Goal: Information Seeking & Learning: Learn about a topic

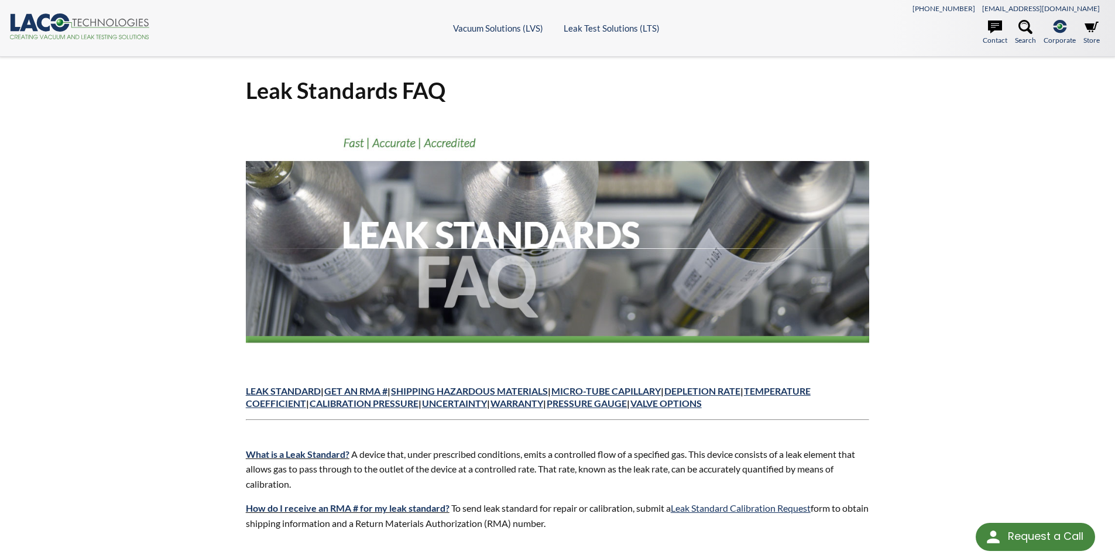
drag, startPoint x: 221, startPoint y: 384, endPoint x: 592, endPoint y: 531, distance: 399.2
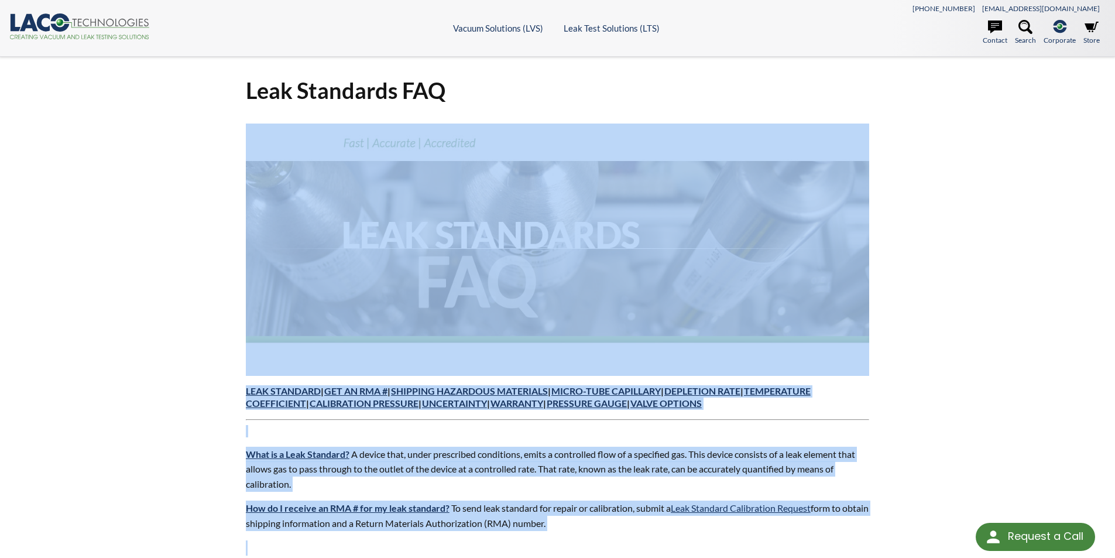
click at [602, 529] on p "How do I receive an RMA # for my leak standard? To send leak standard for repai…" at bounding box center [558, 516] width 624 height 30
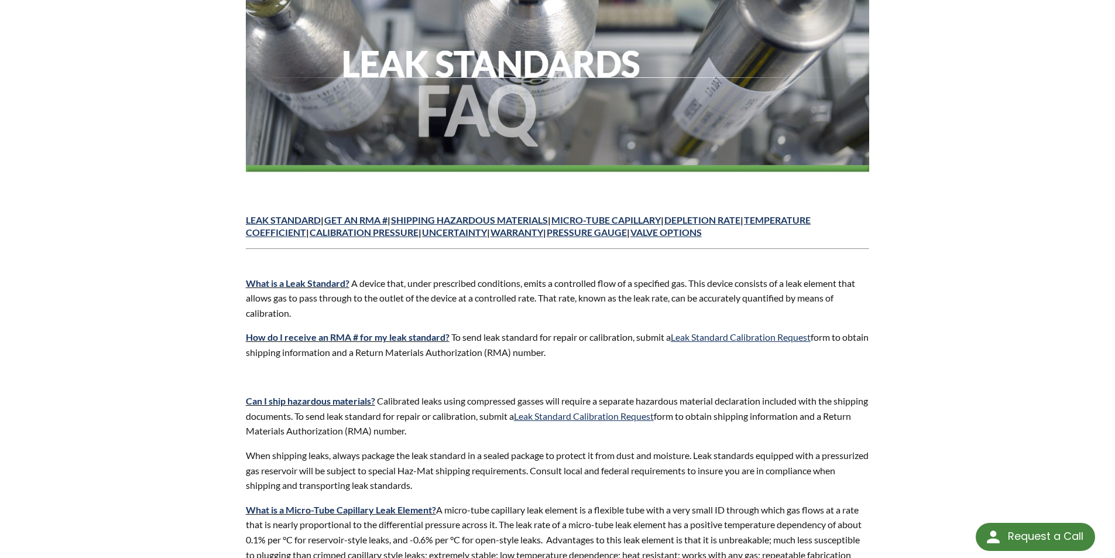
scroll to position [176, 0]
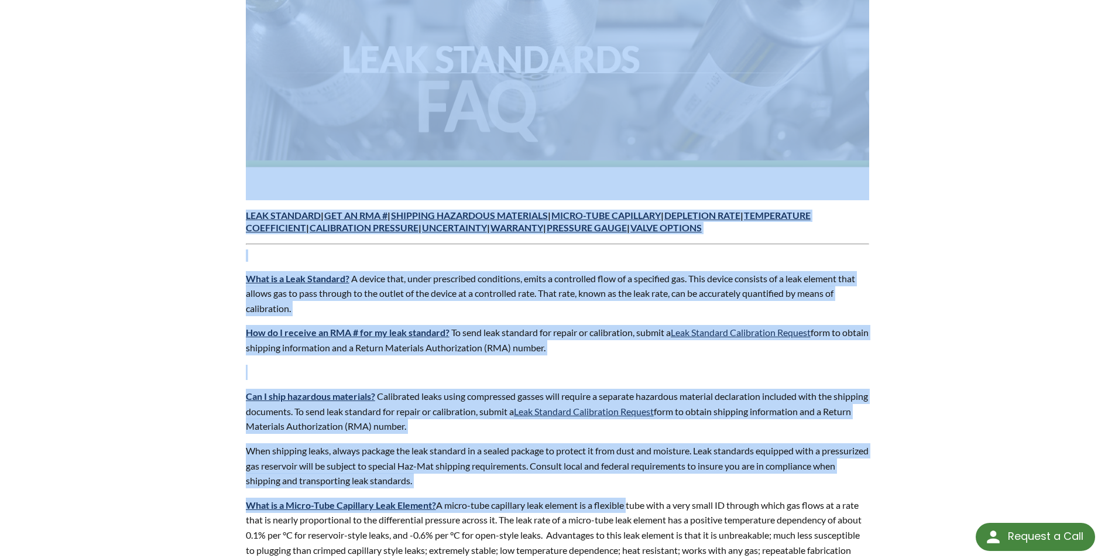
drag, startPoint x: 220, startPoint y: 383, endPoint x: 625, endPoint y: 504, distance: 422.2
click at [533, 473] on p "When shipping leaks, always package the leak standard in a sealed package to pr…" at bounding box center [558, 465] width 624 height 45
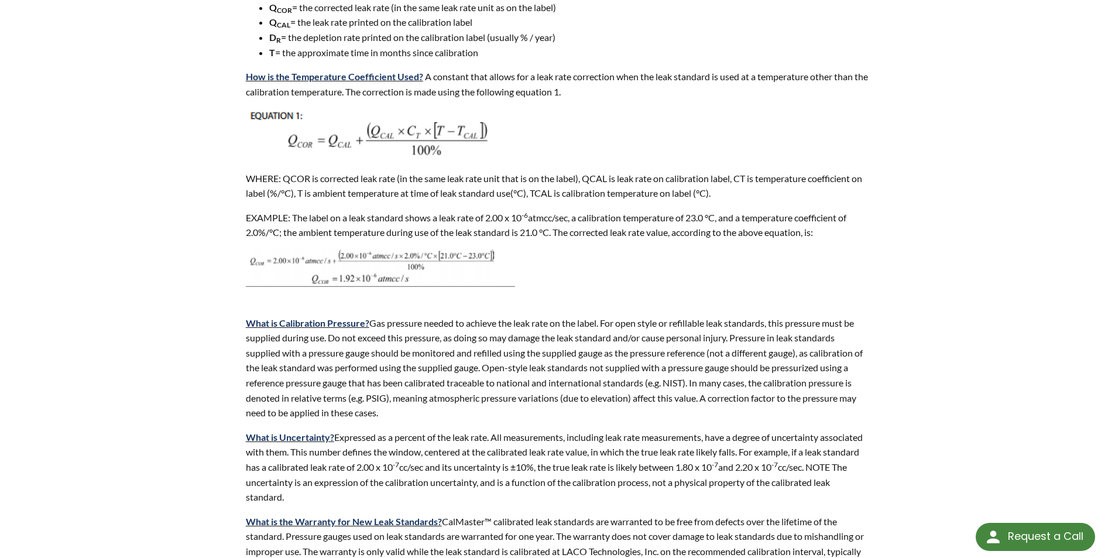
scroll to position [937, 0]
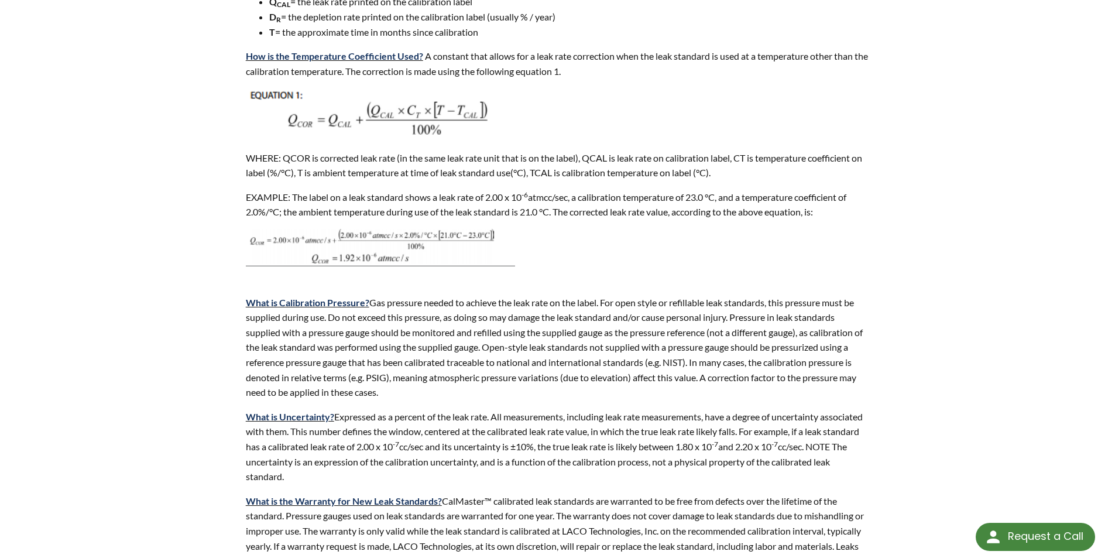
drag, startPoint x: 231, startPoint y: 300, endPoint x: 398, endPoint y: 393, distance: 191.6
click at [398, 393] on div "Leak Standards FAQ Leak Standard | Get an RMA # | Shipping Hazardous Materials …" at bounding box center [557, 208] width 749 height 2175
click at [392, 363] on p "What is Calibration Pressure? Gas pressure needed to achieve the leak rate on t…" at bounding box center [558, 340] width 624 height 120
drag, startPoint x: 402, startPoint y: 390, endPoint x: 224, endPoint y: 301, distance: 199.5
click at [224, 301] on div "Leak Standards FAQ Leak Standard | Get an RMA # | Shipping Hazardous Materials …" at bounding box center [557, 208] width 749 height 2175
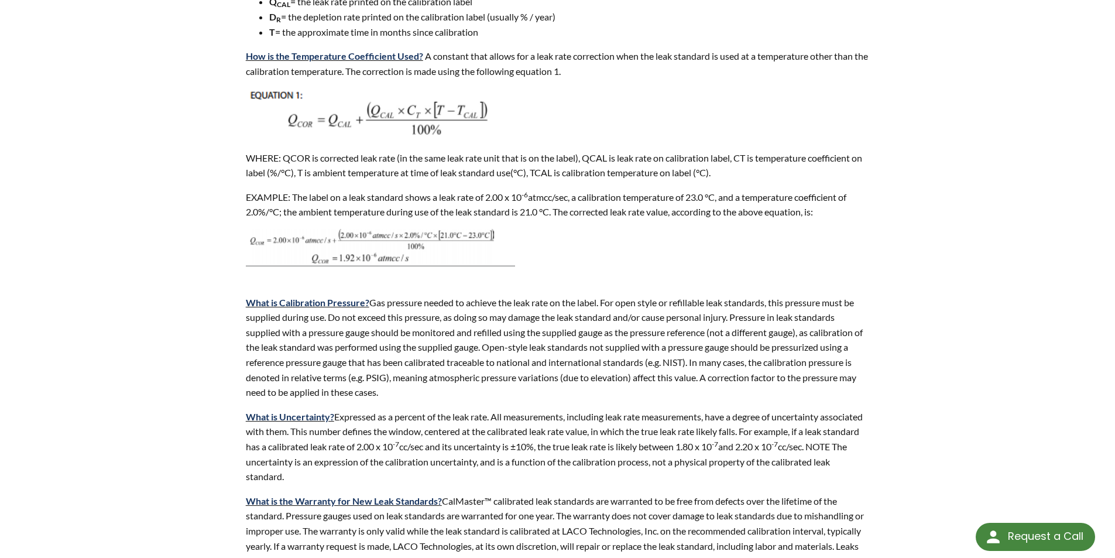
click at [480, 355] on p "What is Calibration Pressure? Gas pressure needed to achieve the leak rate on t…" at bounding box center [558, 340] width 624 height 120
drag, startPoint x: 391, startPoint y: 390, endPoint x: 201, endPoint y: 292, distance: 214.2
click at [201, 292] on div "Leak Standards FAQ Leak Standard | Get an RMA # | Shipping Hazardous Materials …" at bounding box center [557, 208] width 749 height 2175
click at [578, 345] on p "What is Calibration Pressure? Gas pressure needed to achieve the leak rate on t…" at bounding box center [558, 340] width 624 height 120
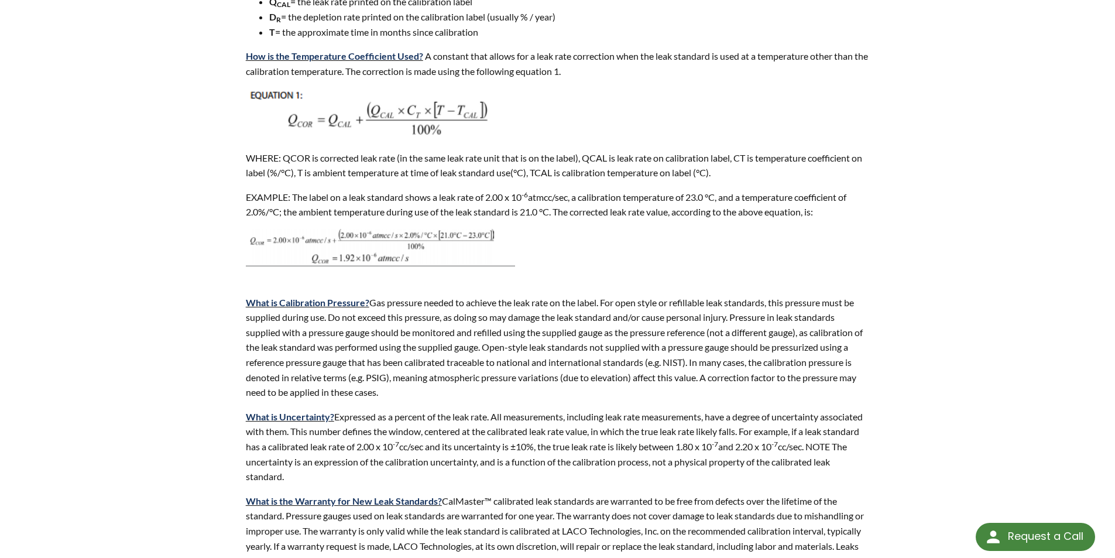
click at [612, 360] on p "What is Calibration Pressure? Gas pressure needed to achieve the leak rate on t…" at bounding box center [558, 340] width 624 height 120
click at [417, 374] on p "What is Calibration Pressure? Gas pressure needed to achieve the leak rate on t…" at bounding box center [558, 340] width 624 height 120
drag, startPoint x: 382, startPoint y: 393, endPoint x: 233, endPoint y: 316, distance: 167.9
click at [233, 316] on div "Leak Standards FAQ Leak Standard | Get an RMA # | Shipping Hazardous Materials …" at bounding box center [557, 208] width 749 height 2175
click at [421, 368] on p "What is Calibration Pressure? Gas pressure needed to achieve the leak rate on t…" at bounding box center [558, 340] width 624 height 120
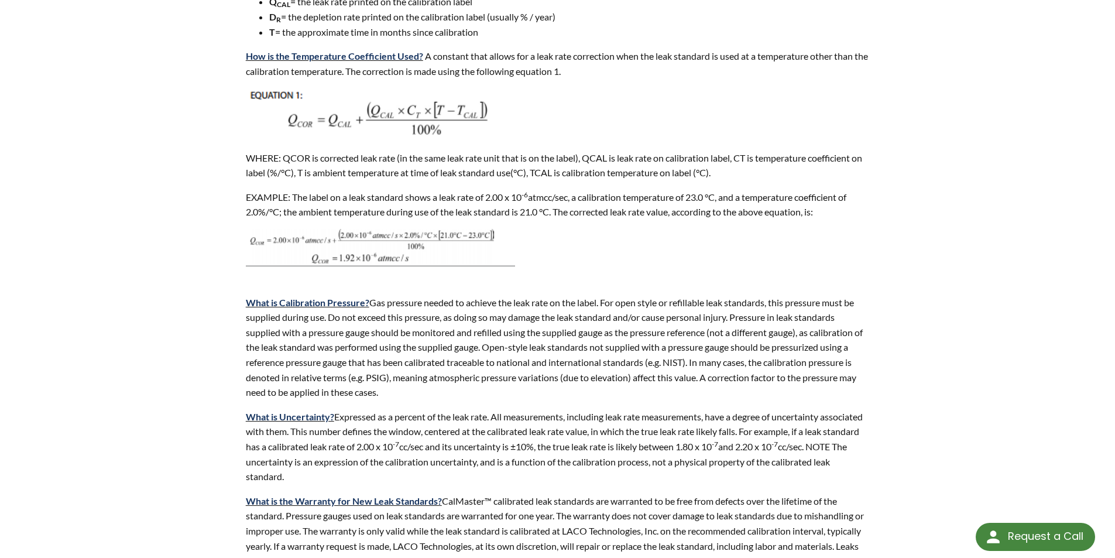
drag, startPoint x: 389, startPoint y: 396, endPoint x: 220, endPoint y: 304, distance: 192.6
click at [220, 304] on div "Leak Standards FAQ Leak Standard | Get an RMA # | Shipping Hazardous Materials …" at bounding box center [557, 208] width 749 height 2175
click at [468, 363] on p "What is Calibration Pressure? Gas pressure needed to achieve the leak rate on t…" at bounding box center [558, 340] width 624 height 120
drag, startPoint x: 419, startPoint y: 388, endPoint x: 254, endPoint y: 304, distance: 184.6
click at [254, 304] on p "What is Calibration Pressure? Gas pressure needed to achieve the leak rate on t…" at bounding box center [558, 340] width 624 height 120
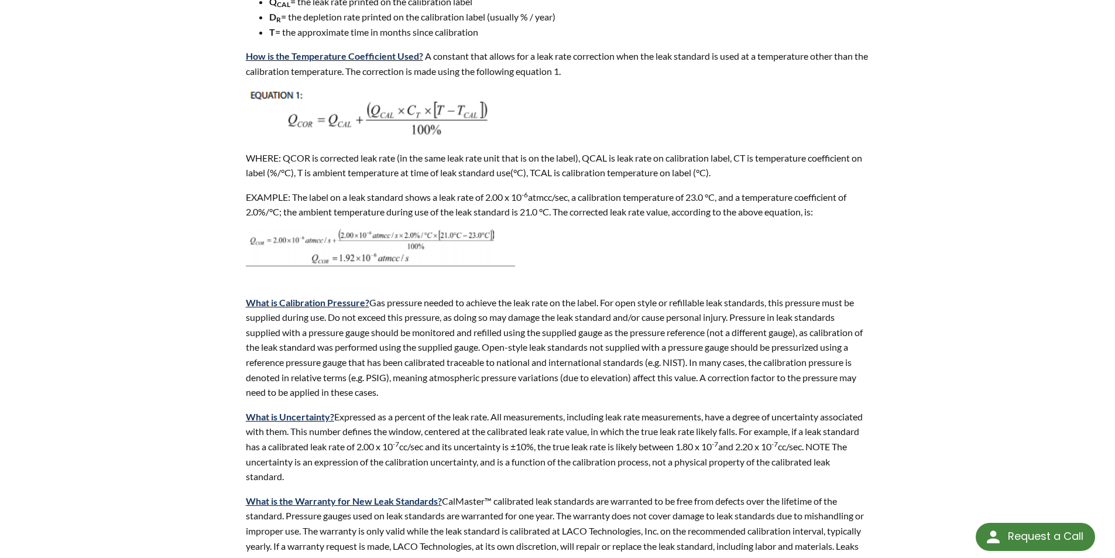
click at [513, 350] on p "What is Calibration Pressure? Gas pressure needed to achieve the leak rate on t…" at bounding box center [558, 340] width 624 height 120
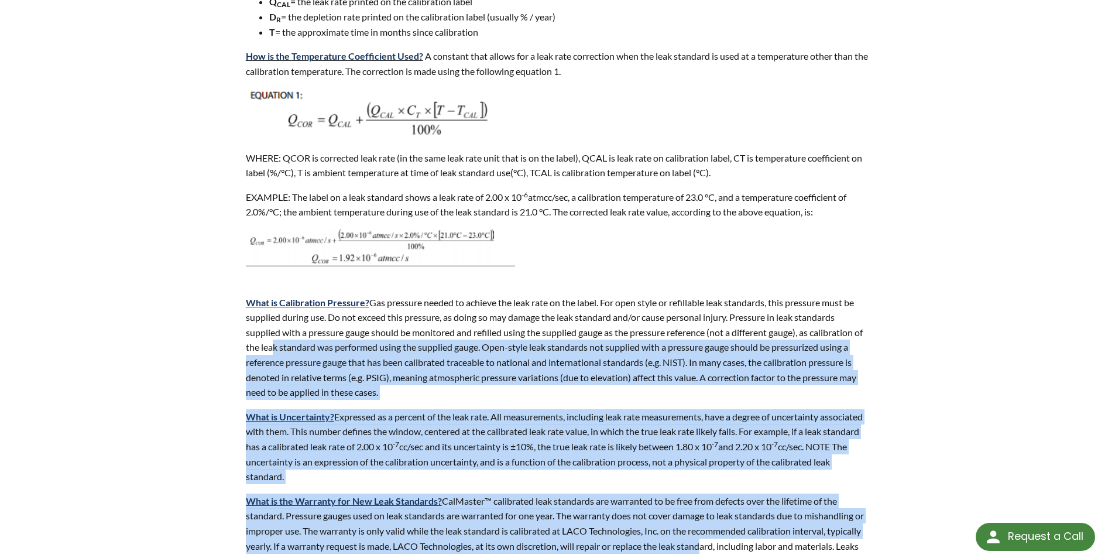
drag, startPoint x: 278, startPoint y: 343, endPoint x: 734, endPoint y: 544, distance: 498.1
click at [734, 544] on div "Leak Standard | Get an RMA # | Shipping Hazardous Materials | MICRO-TUBE CAPILL…" at bounding box center [558, 236] width 624 height 2099
click at [713, 528] on p "What is the Warranty for New Leak Standards? CalMaster™ calibrated leak standar…" at bounding box center [558, 539] width 624 height 90
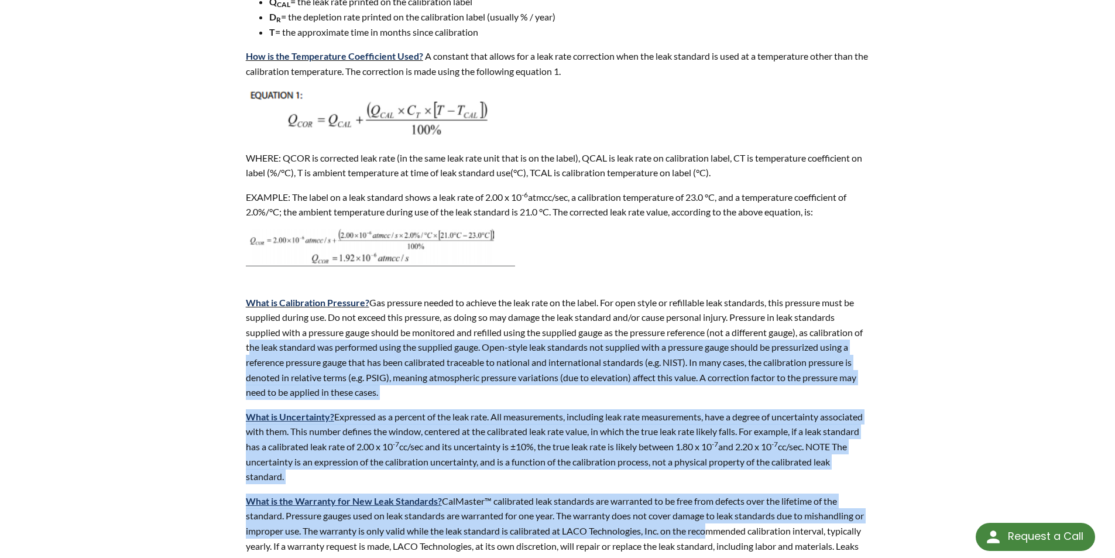
drag, startPoint x: 257, startPoint y: 344, endPoint x: 723, endPoint y: 532, distance: 502.7
click at [721, 532] on div "Leak Standard | Get an RMA # | Shipping Hazardous Materials | MICRO-TUBE CAPILL…" at bounding box center [558, 236] width 624 height 2099
click at [398, 441] on p "What is Uncertainty? Expressed as a percent of the leak rate. All measurements,…" at bounding box center [558, 446] width 624 height 75
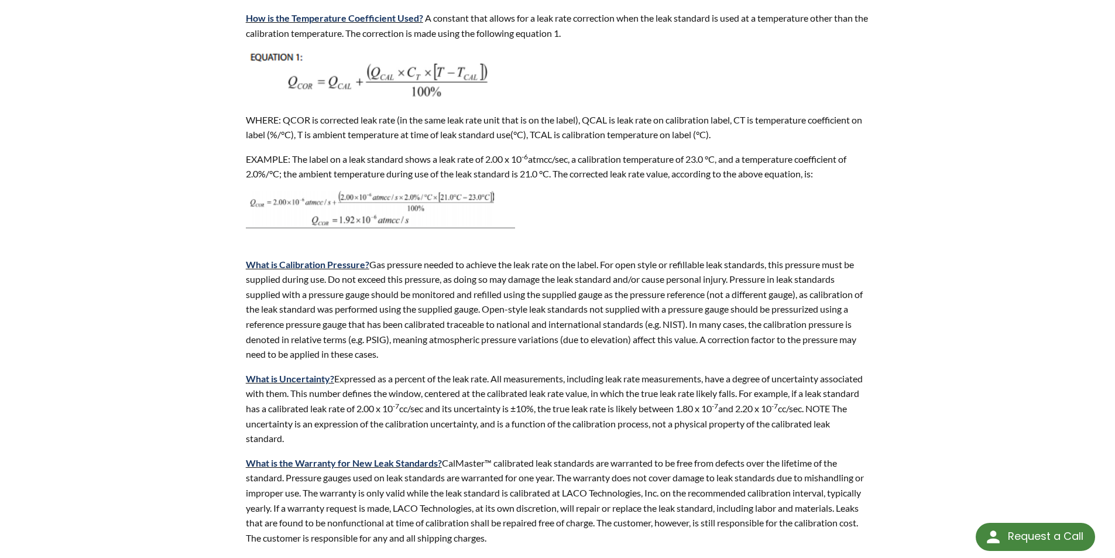
scroll to position [995, 0]
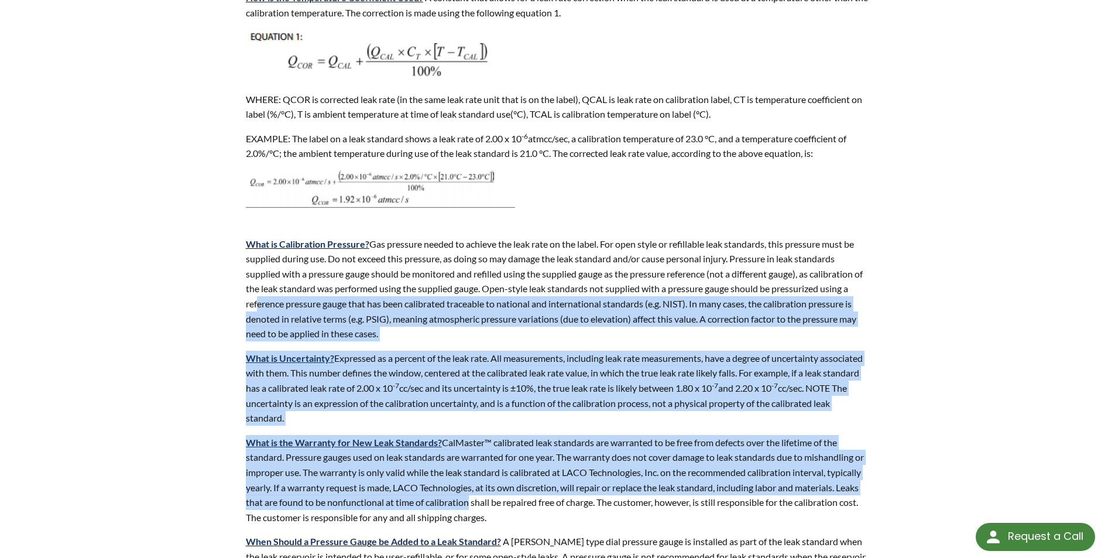
drag, startPoint x: 253, startPoint y: 306, endPoint x: 532, endPoint y: 500, distance: 339.5
click at [531, 500] on div "Leak Standard | Get an RMA # | Shipping Hazardous Materials | MICRO-TUBE CAPILL…" at bounding box center [558, 177] width 624 height 2099
click at [509, 480] on p "What is the Warranty for New Leak Standards? CalMaster™ calibrated leak standar…" at bounding box center [558, 480] width 624 height 90
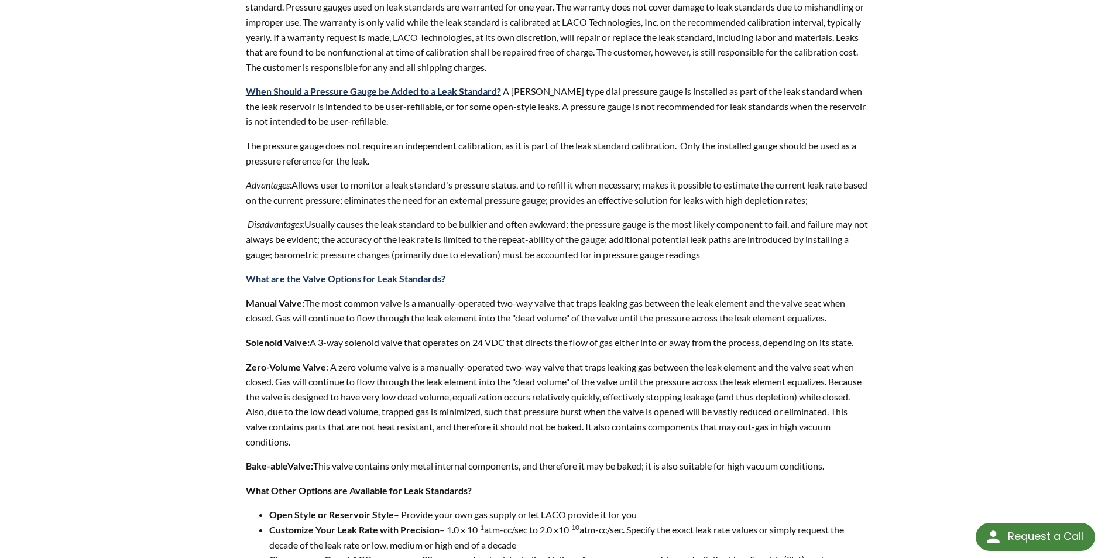
scroll to position [1522, 0]
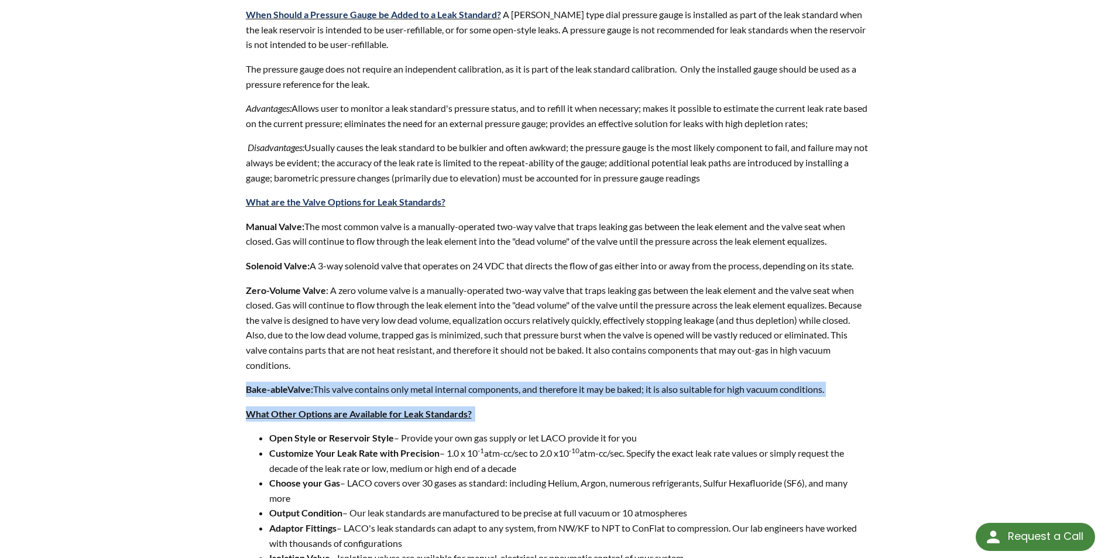
drag, startPoint x: 246, startPoint y: 392, endPoint x: 768, endPoint y: 413, distance: 521.5
click at [640, 395] on p "Bake-able Valve: This valve contains only metal internal components, and theref…" at bounding box center [558, 389] width 624 height 15
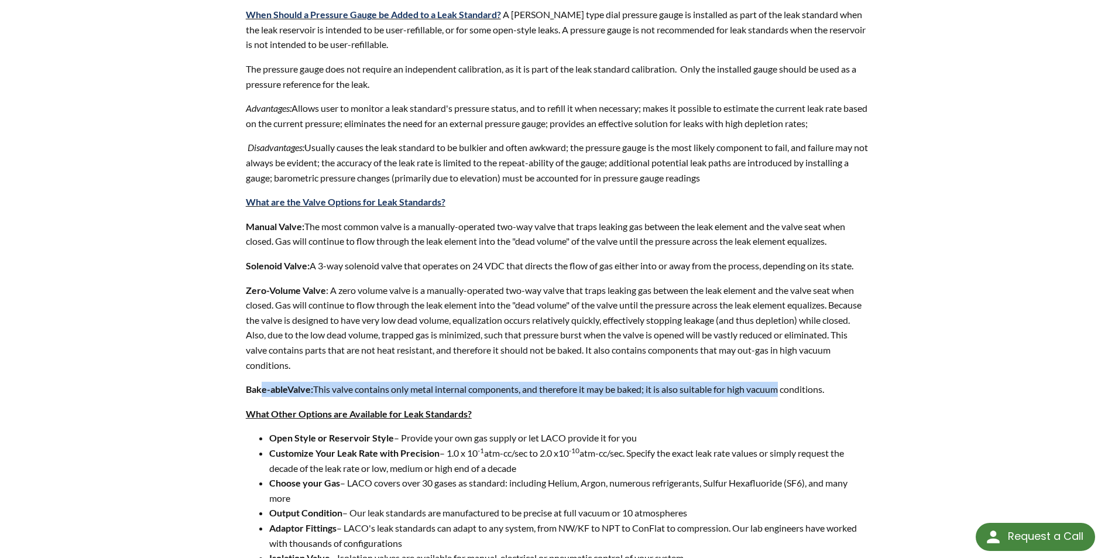
drag, startPoint x: 259, startPoint y: 384, endPoint x: 787, endPoint y: 383, distance: 528.1
click at [787, 383] on p "Bake-able Valve: This valve contains only metal internal components, and theref…" at bounding box center [558, 389] width 624 height 15
click at [751, 385] on p "Bake-able Valve: This valve contains only metal internal components, and theref…" at bounding box center [558, 389] width 624 height 15
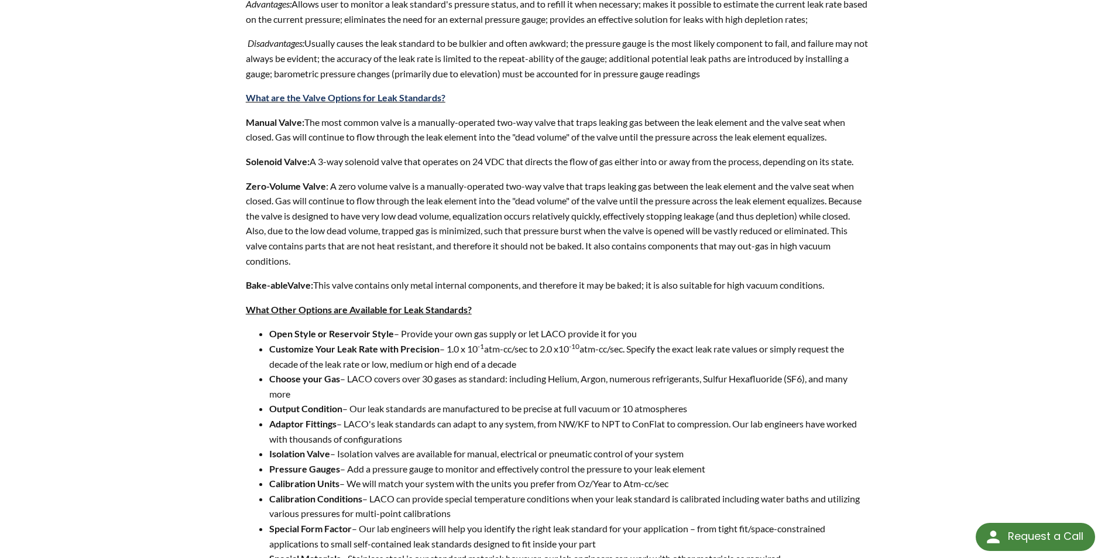
scroll to position [1639, 0]
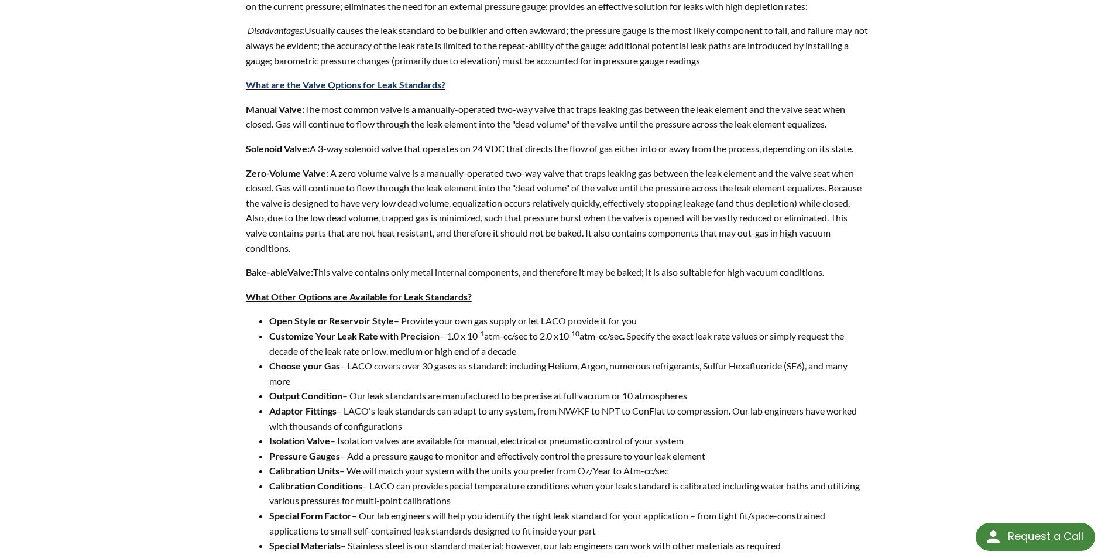
click at [625, 361] on li "Choose your Gas – LACO covers over 30 gases as standard: including Helium, Argo…" at bounding box center [569, 373] width 601 height 30
drag, startPoint x: 409, startPoint y: 434, endPoint x: 395, endPoint y: 369, distance: 66.5
click at [409, 434] on li "Isolation Valve – Isolation valves are available for manual, electrical or pneu…" at bounding box center [569, 440] width 601 height 15
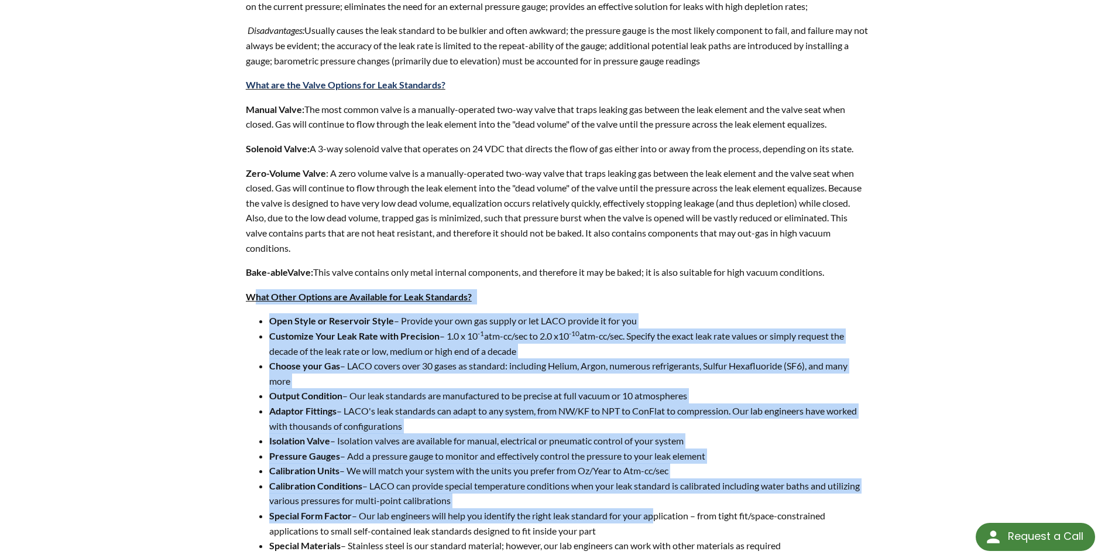
drag, startPoint x: 265, startPoint y: 290, endPoint x: 661, endPoint y: 511, distance: 453.7
click at [585, 439] on li "Isolation Valve – Isolation valves are available for manual, electrical or pneu…" at bounding box center [569, 440] width 601 height 15
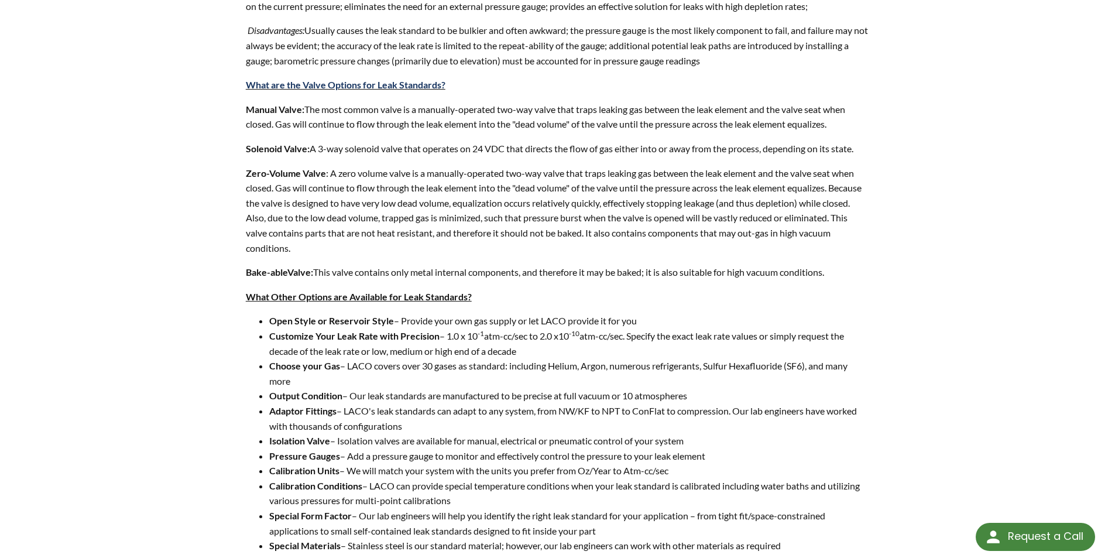
drag, startPoint x: 259, startPoint y: 282, endPoint x: 744, endPoint y: 450, distance: 512.7
click at [693, 420] on li "Adaptor Fittings – LACO's leak standards can adapt to any system, from NW/KF to…" at bounding box center [569, 418] width 601 height 30
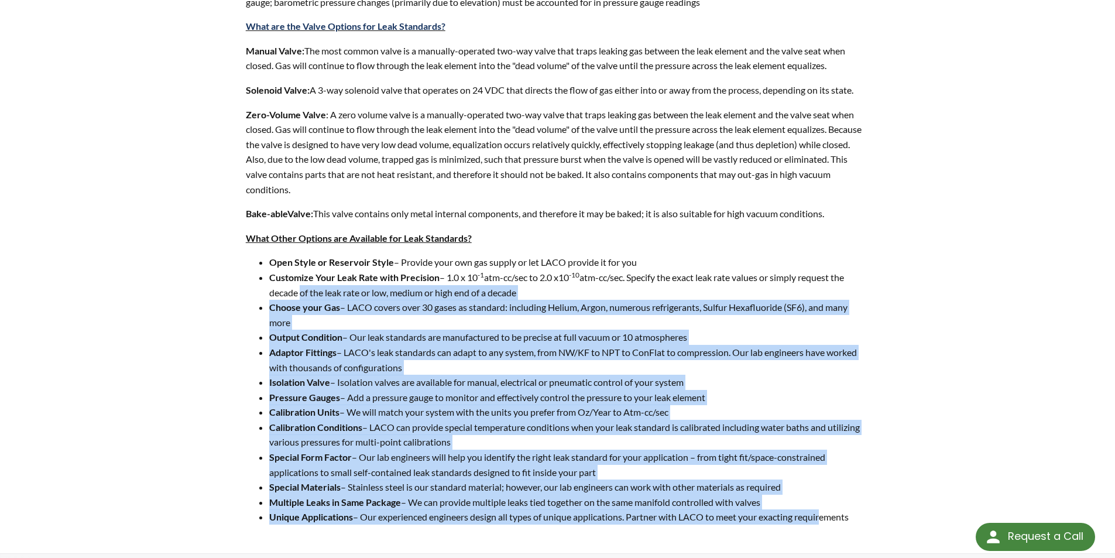
drag, startPoint x: 299, startPoint y: 292, endPoint x: 826, endPoint y: 509, distance: 570.2
click at [826, 509] on ul "Open Style or Reservoir Style – Provide your own gas supply or let LACO provide…" at bounding box center [558, 390] width 624 height 270
click at [677, 478] on li "Special Form Factor – Our lab engineers will help you identify the right leak s…" at bounding box center [569, 465] width 601 height 30
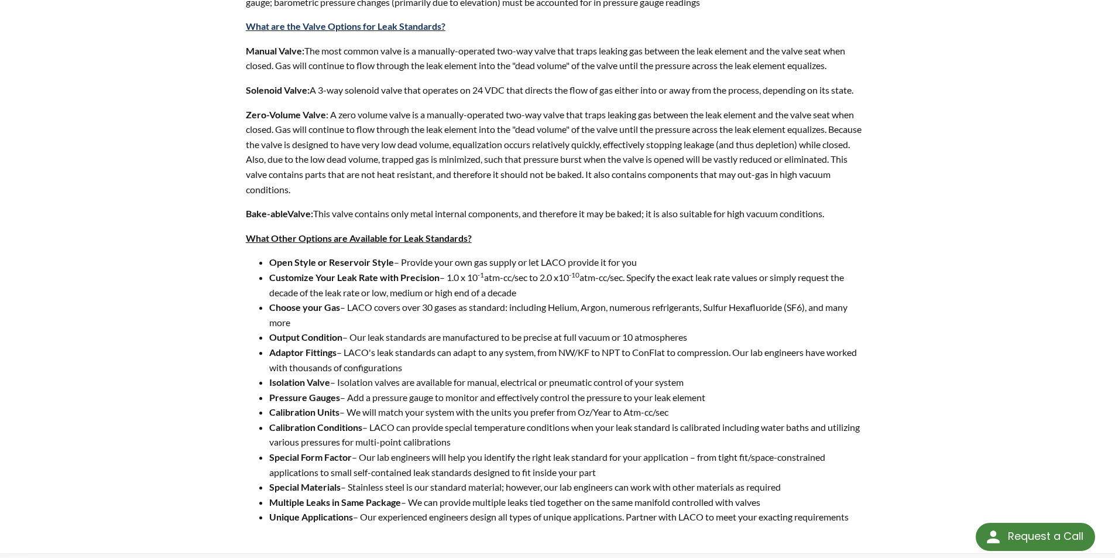
drag, startPoint x: 814, startPoint y: 516, endPoint x: 226, endPoint y: 239, distance: 650.6
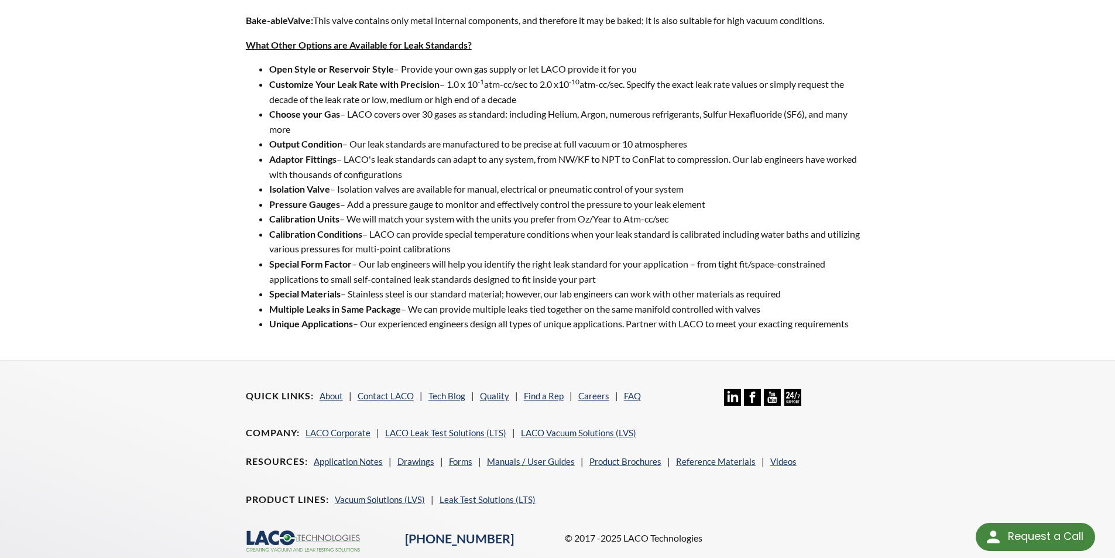
scroll to position [1730, 0]
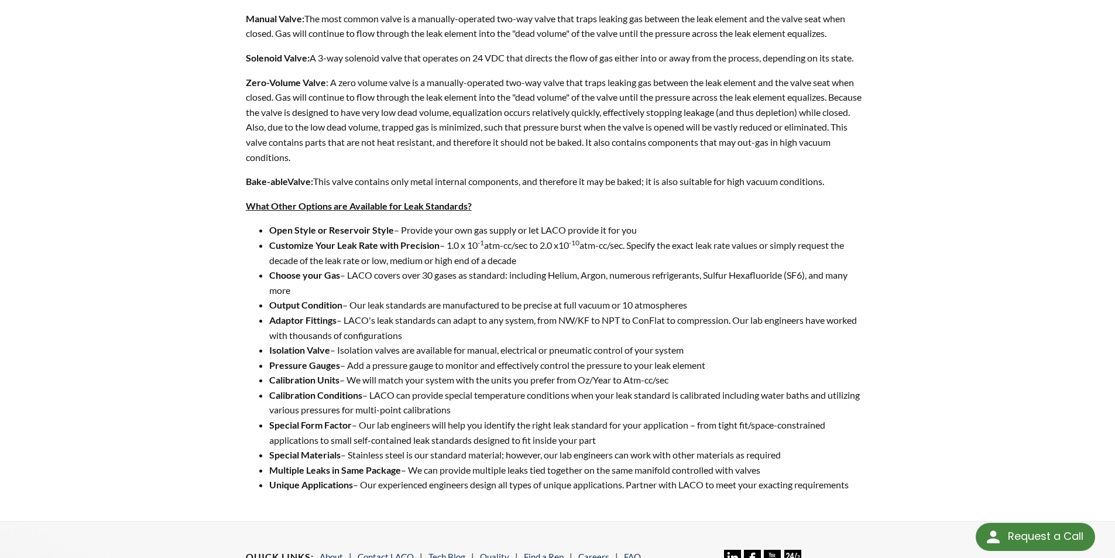
drag, startPoint x: 244, startPoint y: 181, endPoint x: 905, endPoint y: 485, distance: 727.8
drag, startPoint x: 841, startPoint y: 484, endPoint x: 236, endPoint y: 55, distance: 741.6
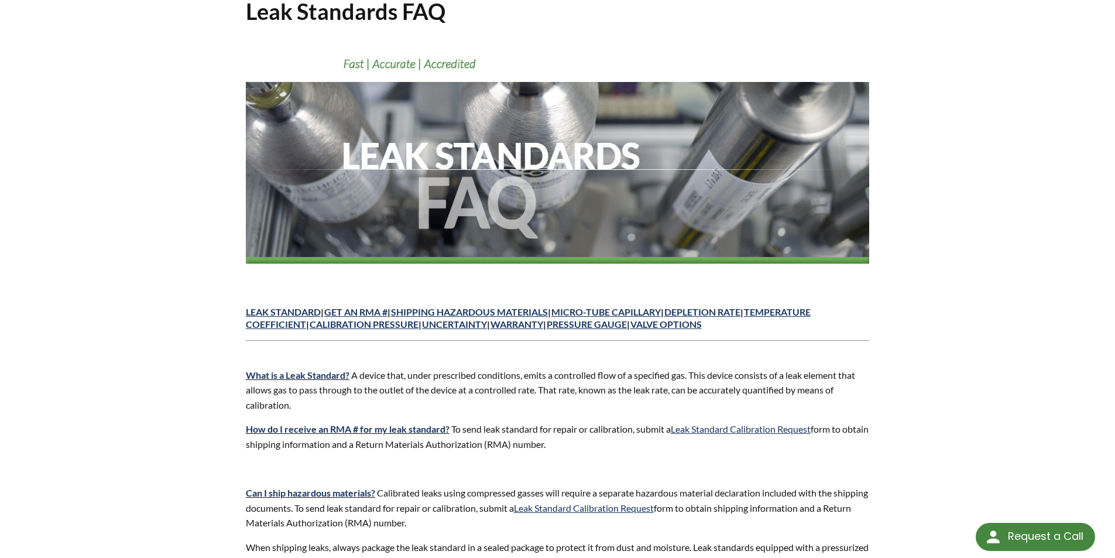
scroll to position [0, 0]
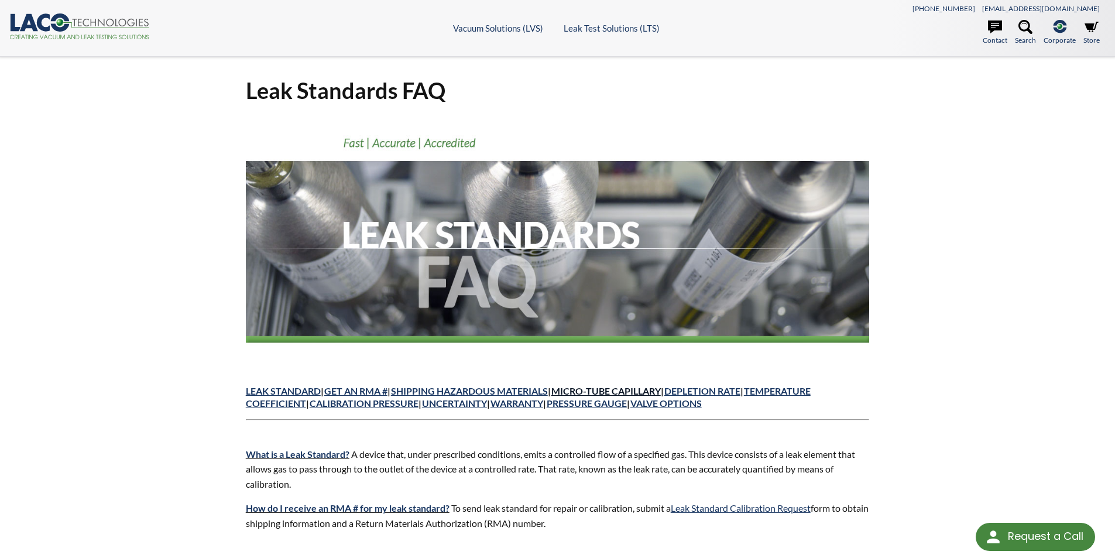
click at [616, 387] on link "MICRO-TUBE CAPILLARY" at bounding box center [606, 390] width 109 height 11
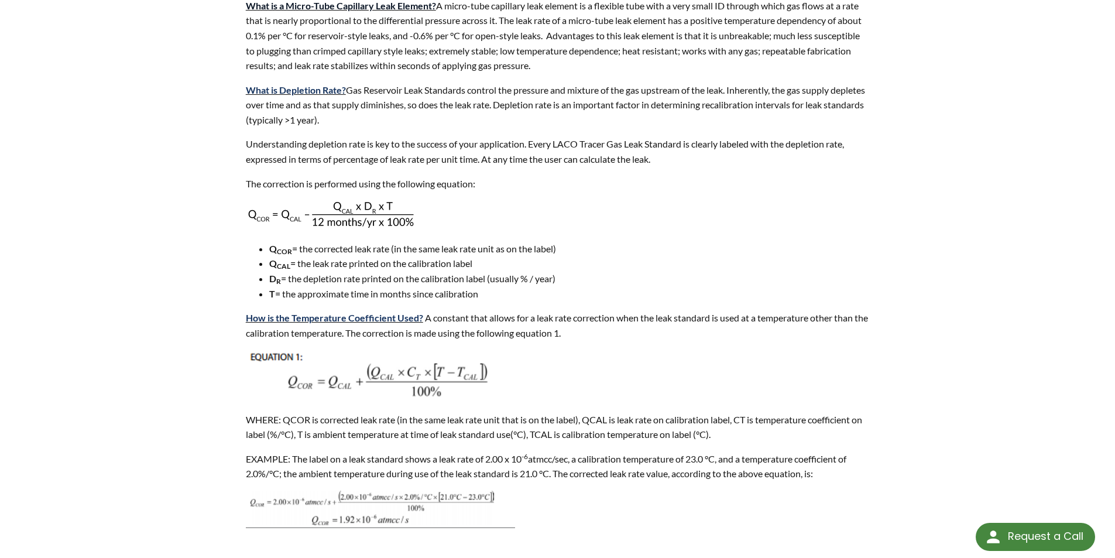
click at [415, 6] on link "What is a Micro-Tube Capillary Leak Element?" at bounding box center [341, 5] width 190 height 11
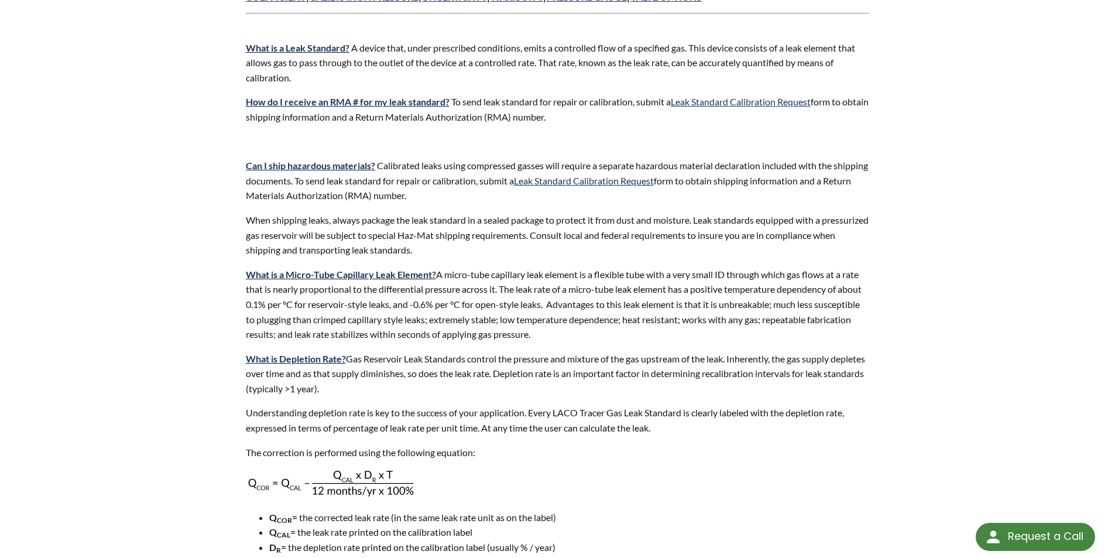
scroll to position [382, 0]
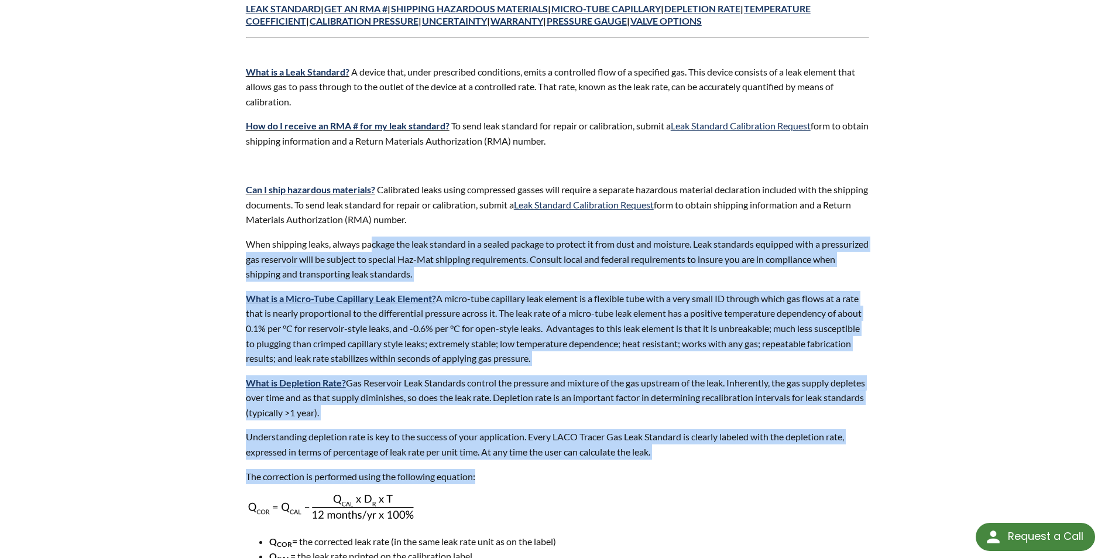
drag, startPoint x: 376, startPoint y: 246, endPoint x: 713, endPoint y: 436, distance: 385.6
click at [665, 380] on span "Gas Reservoir Leak Standards control the pressure and mixture of the gas upstre…" at bounding box center [555, 397] width 619 height 41
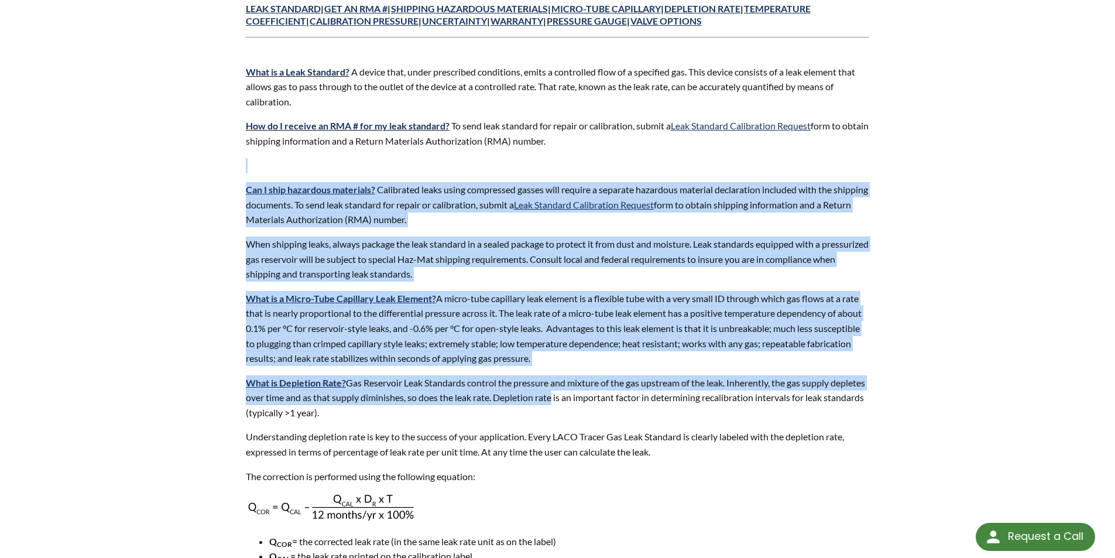
drag, startPoint x: 438, startPoint y: 172, endPoint x: 593, endPoint y: 407, distance: 281.1
click at [561, 306] on p "What is a Micro-Tube Capillary Leak Element? A micro-tube capillary leak elemen…" at bounding box center [558, 328] width 624 height 75
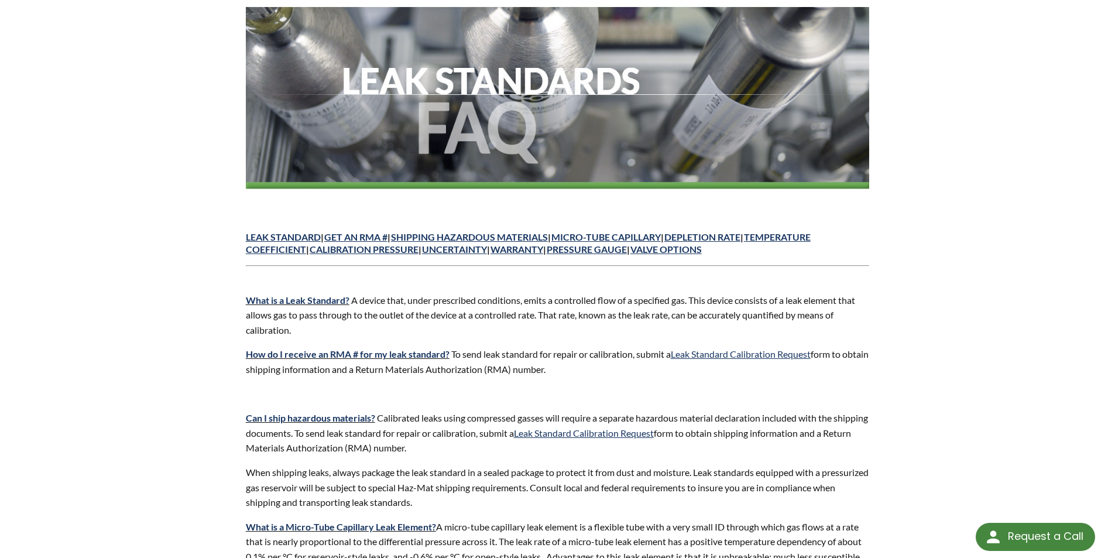
scroll to position [148, 0]
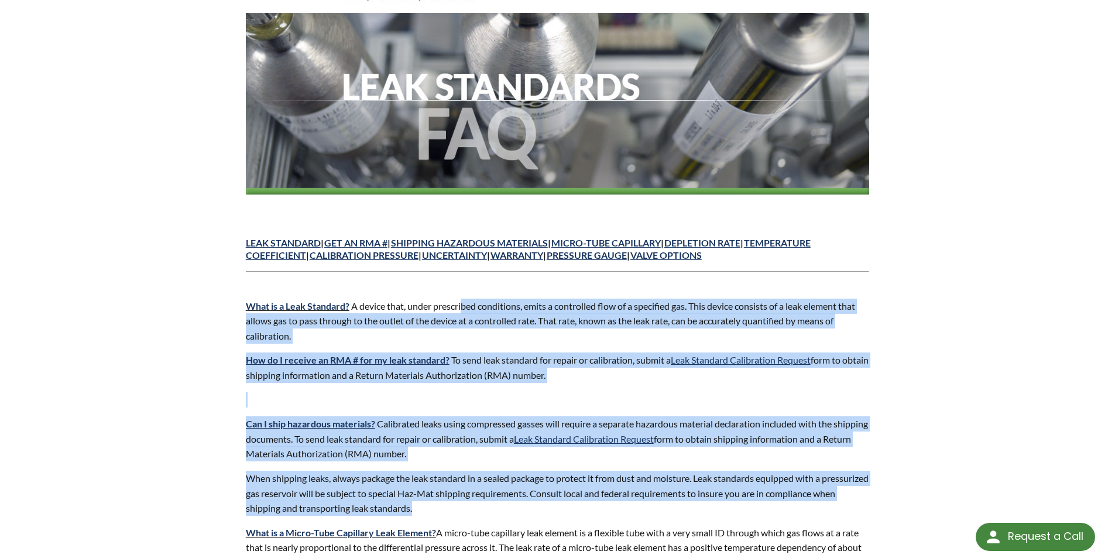
drag, startPoint x: 465, startPoint y: 307, endPoint x: 867, endPoint y: 504, distance: 446.5
click at [630, 393] on p at bounding box center [558, 399] width 624 height 15
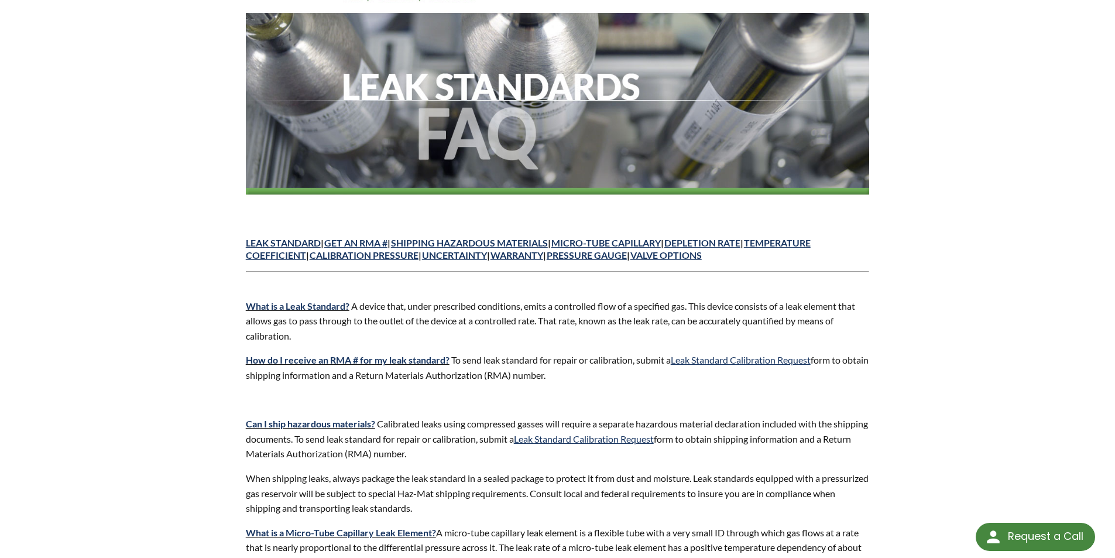
drag, startPoint x: 248, startPoint y: 300, endPoint x: 912, endPoint y: 481, distance: 688.7
click at [693, 379] on p "How do I receive an RMA # for my leak standard? To send leak standard for repai…" at bounding box center [558, 367] width 624 height 30
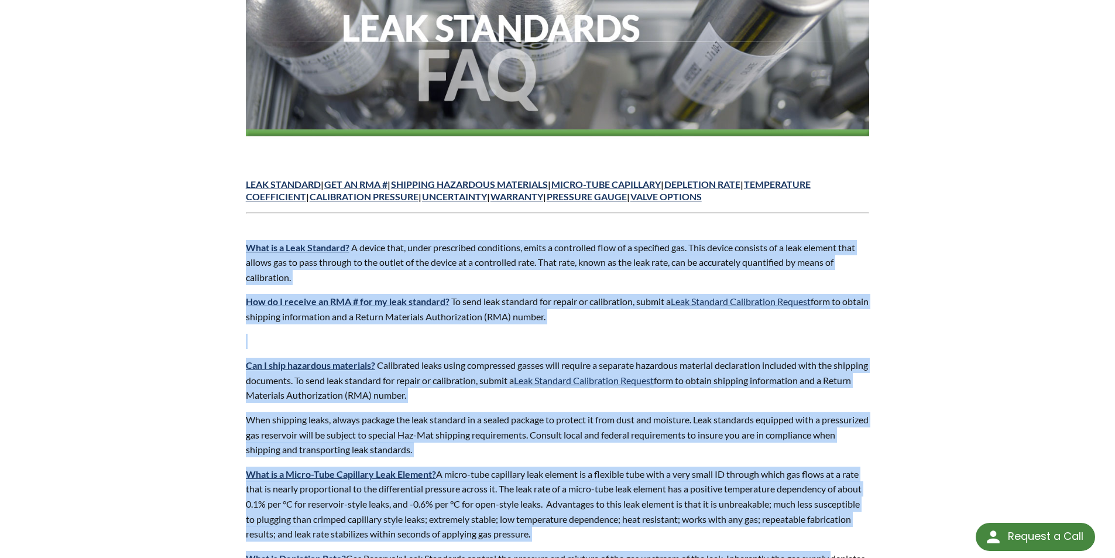
drag, startPoint x: 242, startPoint y: 240, endPoint x: 868, endPoint y: 546, distance: 696.5
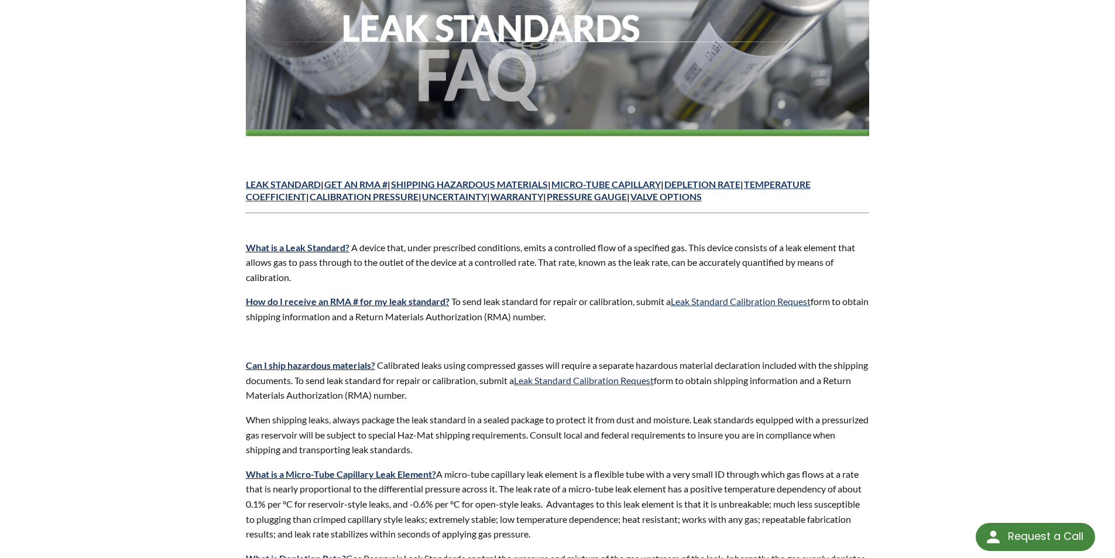
click at [511, 426] on p "When shipping leaks, always package the leak standard in a sealed package to pr…" at bounding box center [558, 434] width 624 height 45
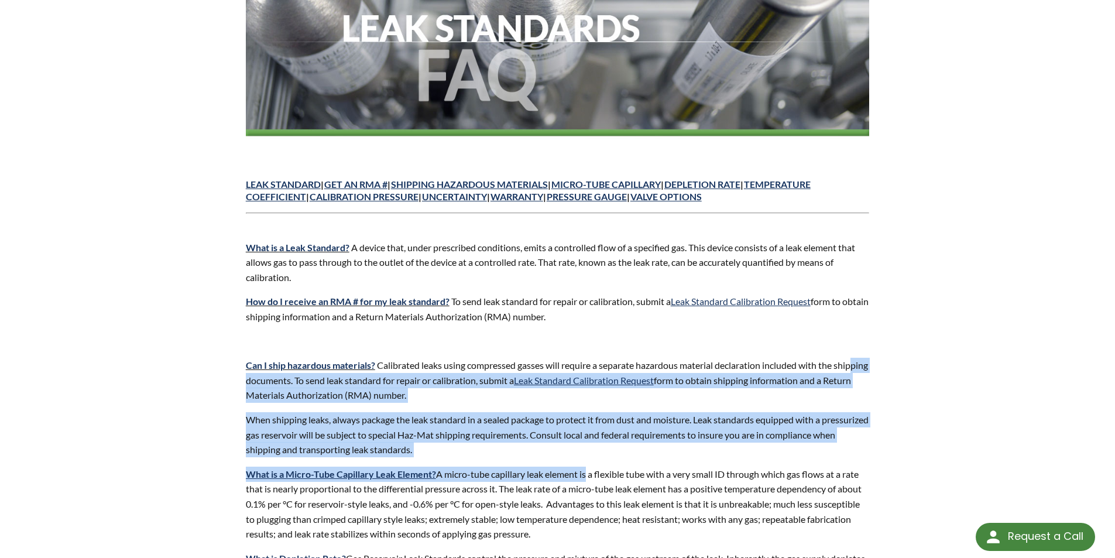
drag, startPoint x: 256, startPoint y: 375, endPoint x: 596, endPoint y: 461, distance: 350.3
click at [593, 448] on p "When shipping leaks, always package the leak standard in a sealed package to pr…" at bounding box center [558, 434] width 624 height 45
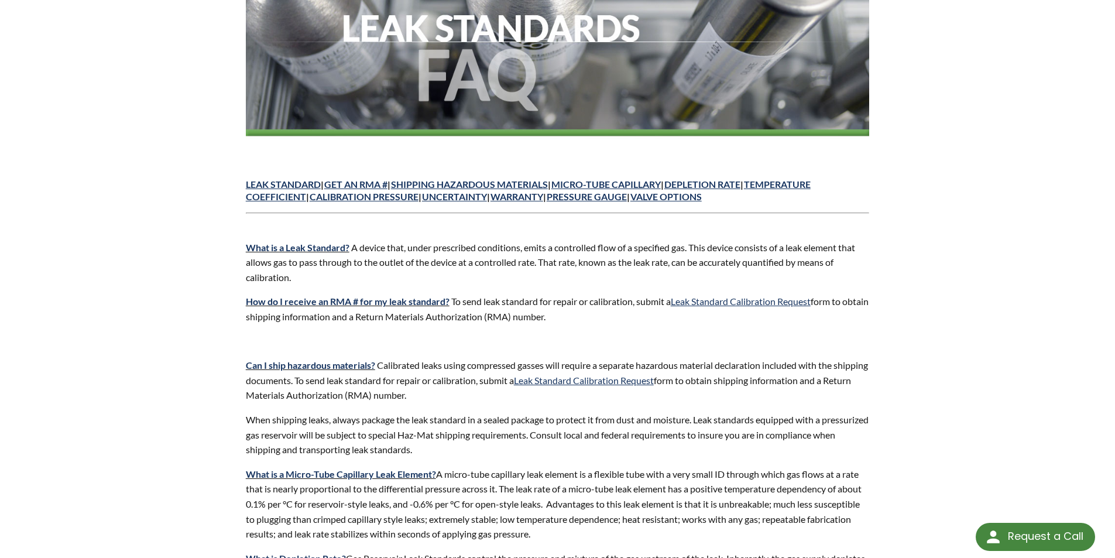
drag, startPoint x: 238, startPoint y: 173, endPoint x: 594, endPoint y: 537, distance: 508.9
click at [594, 538] on p "What is a Micro-Tube Capillary Leak Element? A micro-tube capillary leak elemen…" at bounding box center [558, 504] width 624 height 75
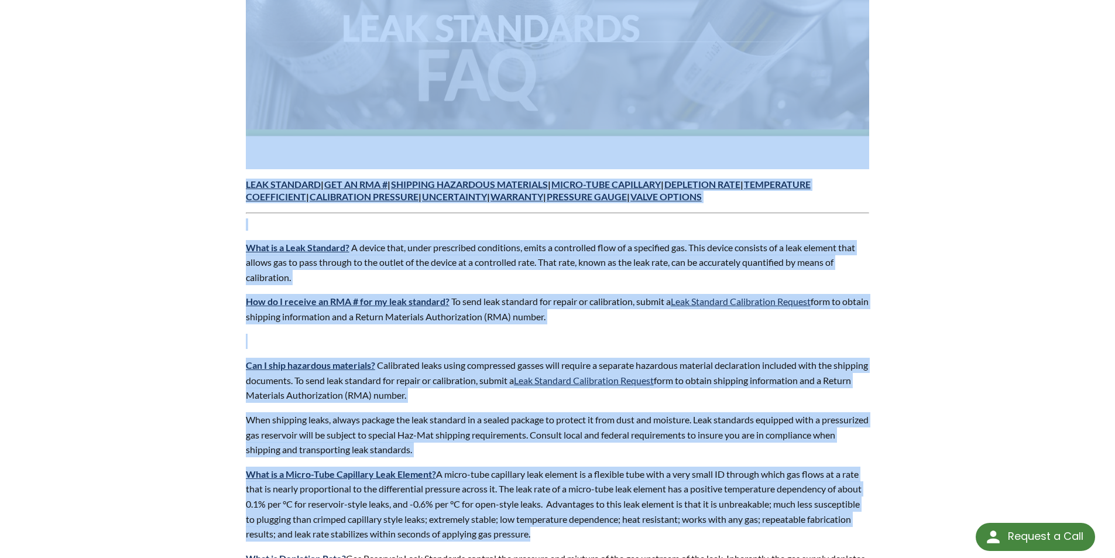
drag, startPoint x: 593, startPoint y: 539, endPoint x: 237, endPoint y: 176, distance: 508.0
click at [369, 283] on p "What is a Leak Standard? A device that, under prescribed conditions, emits a co…" at bounding box center [558, 262] width 624 height 45
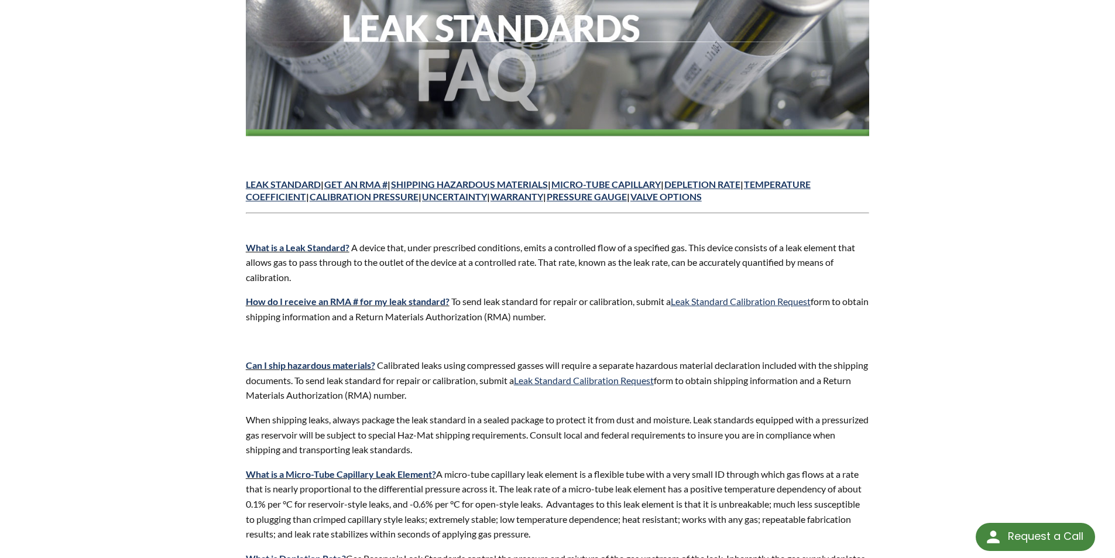
drag, startPoint x: 237, startPoint y: 174, endPoint x: 598, endPoint y: 539, distance: 513.4
click at [598, 535] on p "What is a Micro-Tube Capillary Leak Element? A micro-tube capillary leak elemen…" at bounding box center [558, 504] width 624 height 75
drag, startPoint x: 591, startPoint y: 537, endPoint x: 234, endPoint y: 174, distance: 509.7
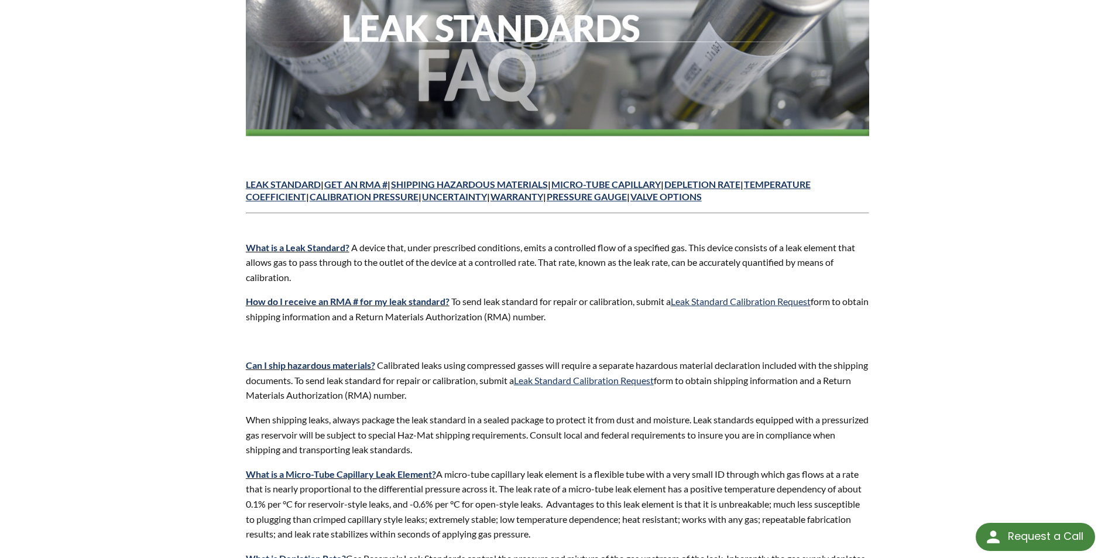
click at [392, 275] on p "What is a Leak Standard? A device that, under prescribed conditions, emits a co…" at bounding box center [558, 262] width 624 height 45
drag, startPoint x: 268, startPoint y: 193, endPoint x: 600, endPoint y: 535, distance: 476.6
click at [600, 535] on p "What is a Micro-Tube Capillary Leak Element? A micro-tube capillary leak elemen…" at bounding box center [558, 504] width 624 height 75
drag, startPoint x: 591, startPoint y: 530, endPoint x: 234, endPoint y: 177, distance: 502.2
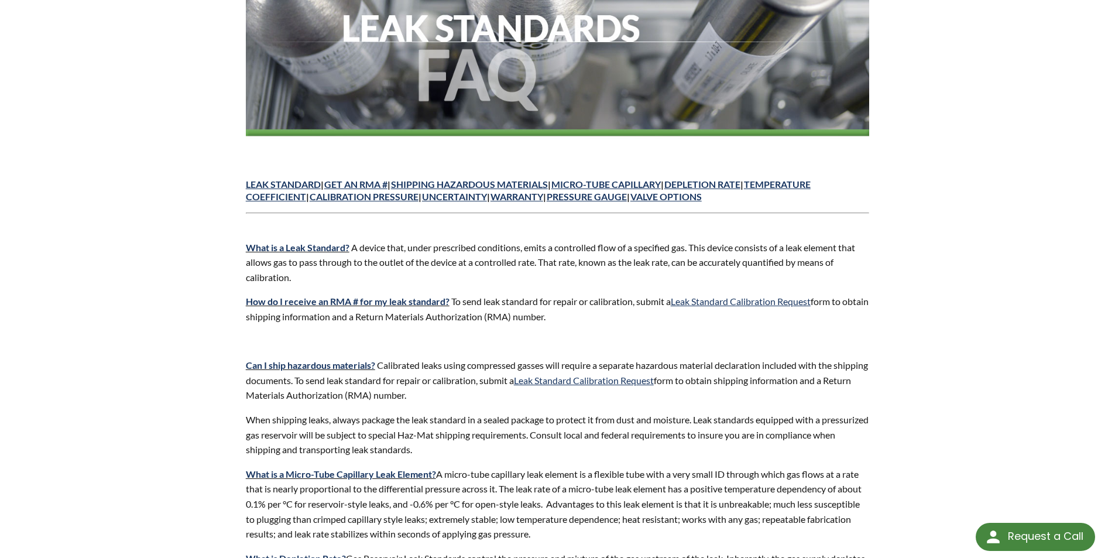
click at [614, 273] on p "What is a Leak Standard? A device that, under prescribed conditions, emits a co…" at bounding box center [558, 262] width 624 height 45
drag, startPoint x: 601, startPoint y: 533, endPoint x: 228, endPoint y: 174, distance: 517.6
click at [357, 273] on p "What is a Leak Standard? A device that, under prescribed conditions, emits a co…" at bounding box center [558, 262] width 624 height 45
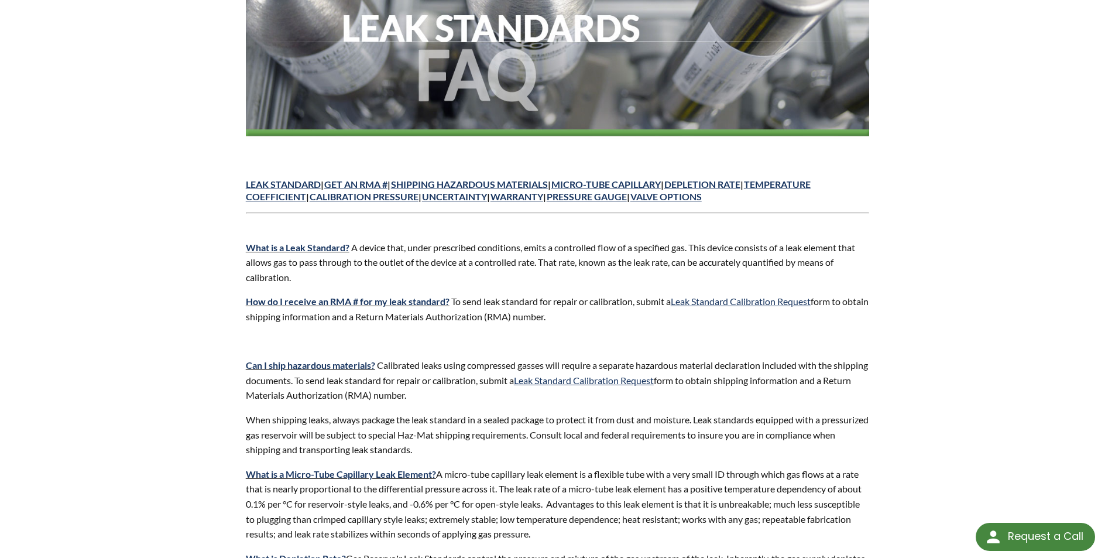
drag, startPoint x: 231, startPoint y: 174, endPoint x: 612, endPoint y: 537, distance: 526.3
click at [612, 537] on p "What is a Micro-Tube Capillary Leak Element? A micro-tube capillary leak elemen…" at bounding box center [558, 504] width 624 height 75
drag, startPoint x: 261, startPoint y: 194, endPoint x: 589, endPoint y: 539, distance: 476.3
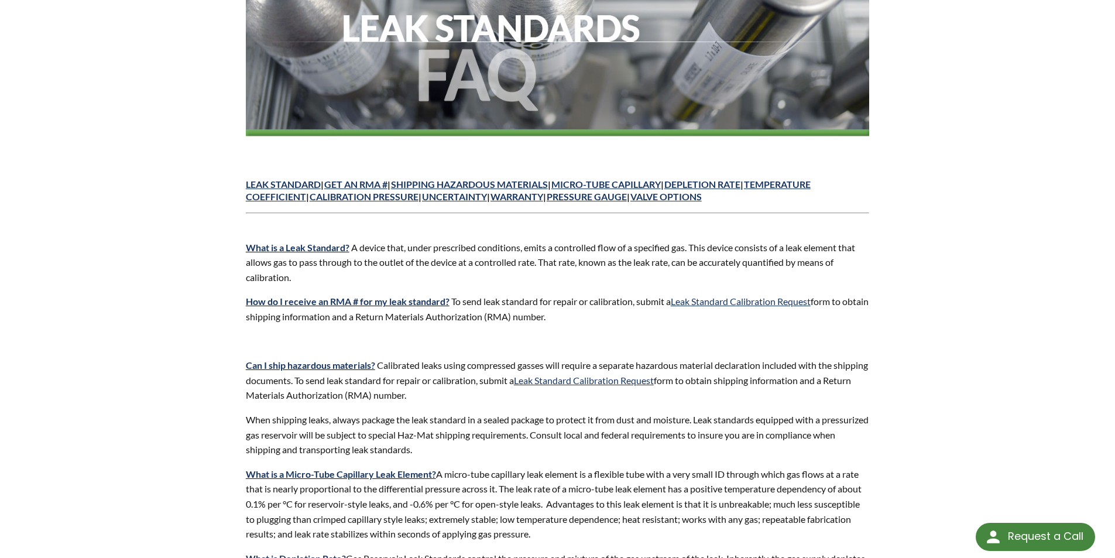
click at [589, 539] on p "What is a Micro-Tube Capillary Leak Element? A micro-tube capillary leak elemen…" at bounding box center [558, 504] width 624 height 75
drag, startPoint x: 587, startPoint y: 534, endPoint x: 237, endPoint y: 179, distance: 498.9
click at [313, 282] on p "What is a Leak Standard? A device that, under prescribed conditions, emits a co…" at bounding box center [558, 262] width 624 height 45
drag, startPoint x: 238, startPoint y: 173, endPoint x: 605, endPoint y: 540, distance: 518.7
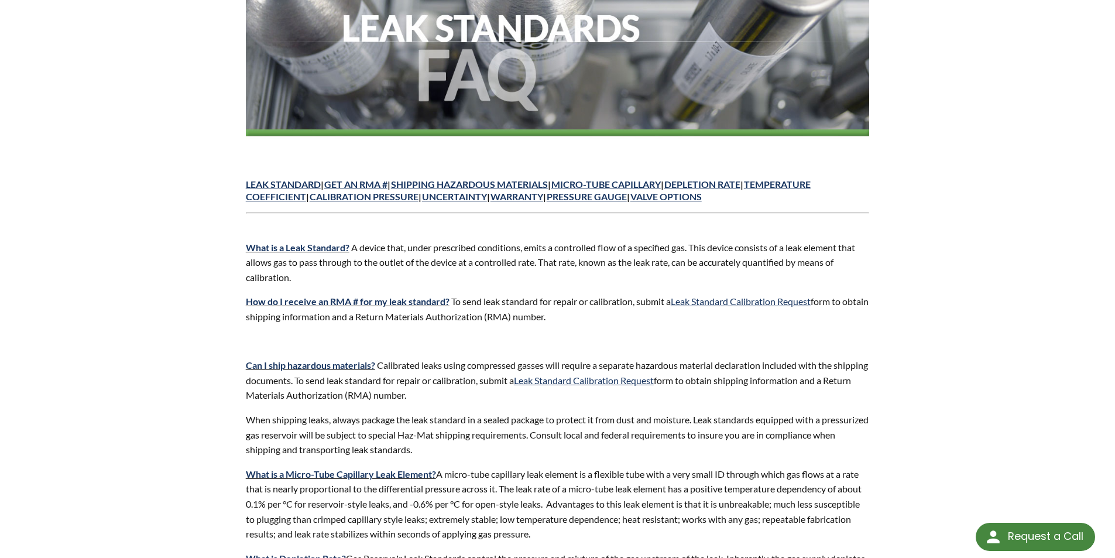
click at [605, 540] on p "What is a Micro-Tube Capillary Leak Element? A micro-tube capillary leak elemen…" at bounding box center [558, 504] width 624 height 75
click at [595, 536] on p "What is a Micro-Tube Capillary Leak Element? A micro-tube capillary leak elemen…" at bounding box center [558, 504] width 624 height 75
drag, startPoint x: 588, startPoint y: 536, endPoint x: 286, endPoint y: 230, distance: 430.2
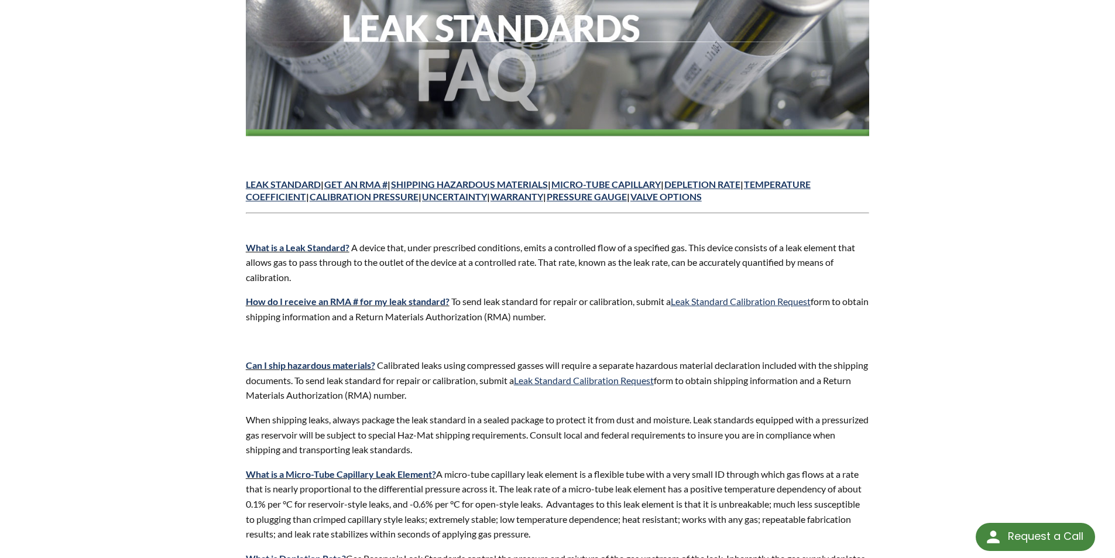
click at [313, 276] on p "What is a Leak Standard? A device that, under prescribed conditions, emits a co…" at bounding box center [558, 262] width 624 height 45
drag, startPoint x: 238, startPoint y: 179, endPoint x: 590, endPoint y: 541, distance: 504.3
click at [590, 541] on p "What is a Micro-Tube Capillary Leak Element? A micro-tube capillary leak elemen…" at bounding box center [558, 504] width 624 height 75
drag, startPoint x: 546, startPoint y: 512, endPoint x: 238, endPoint y: 177, distance: 454.5
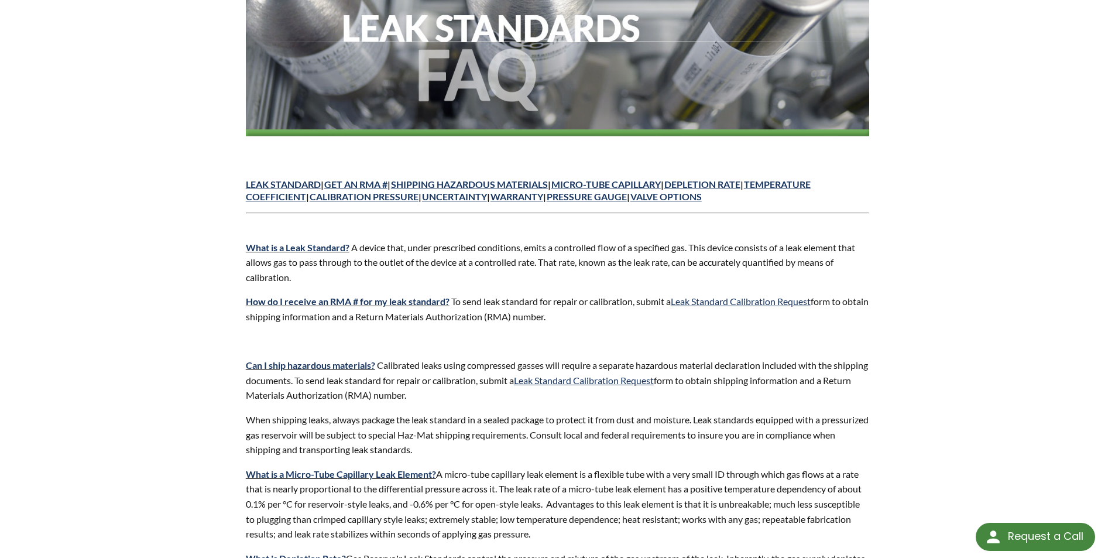
click at [345, 278] on p "What is a Leak Standard? A device that, under prescribed conditions, emits a co…" at bounding box center [558, 262] width 624 height 45
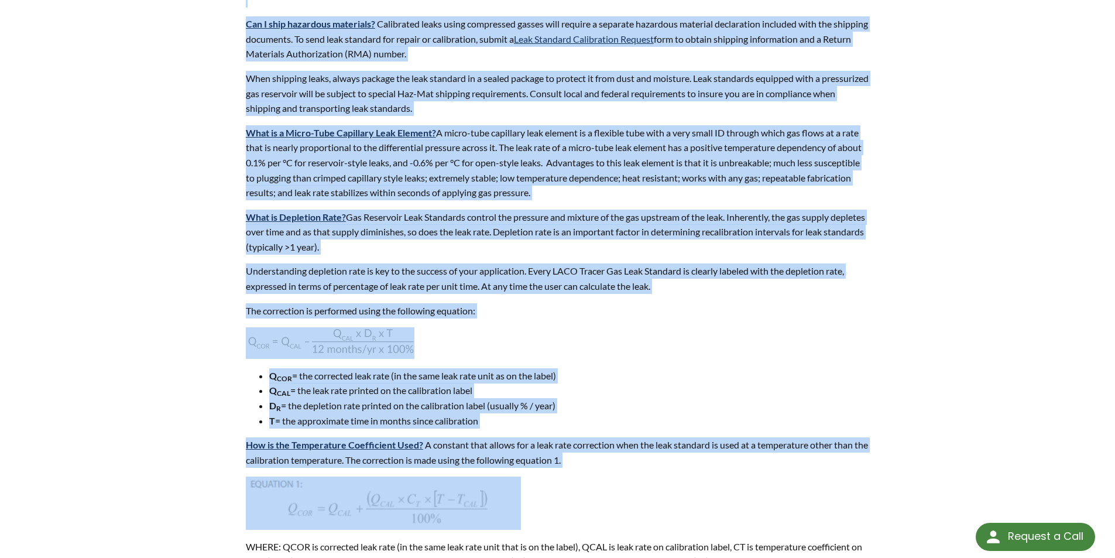
scroll to position [551, 0]
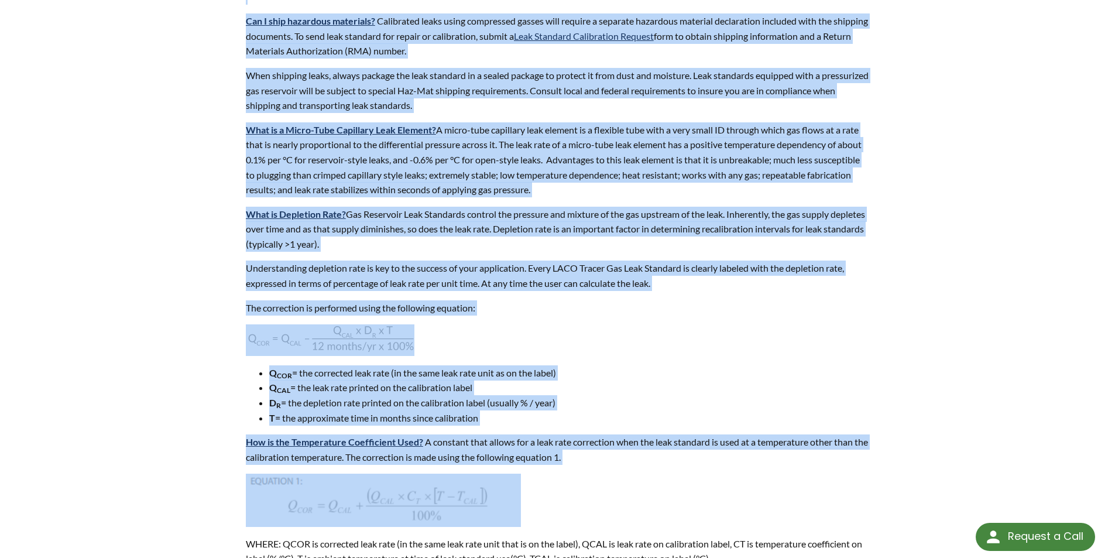
drag, startPoint x: 235, startPoint y: 182, endPoint x: 583, endPoint y: 188, distance: 347.3
click at [583, 188] on p "What is a Micro-Tube Capillary Leak Element? A micro-tube capillary leak elemen…" at bounding box center [558, 159] width 624 height 75
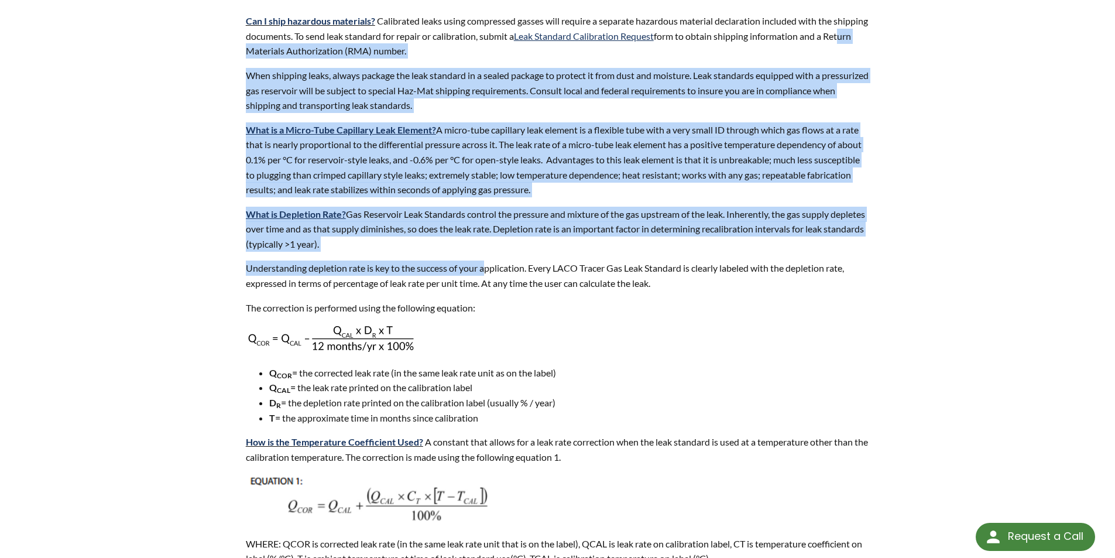
drag, startPoint x: 284, startPoint y: 80, endPoint x: 492, endPoint y: 273, distance: 283.8
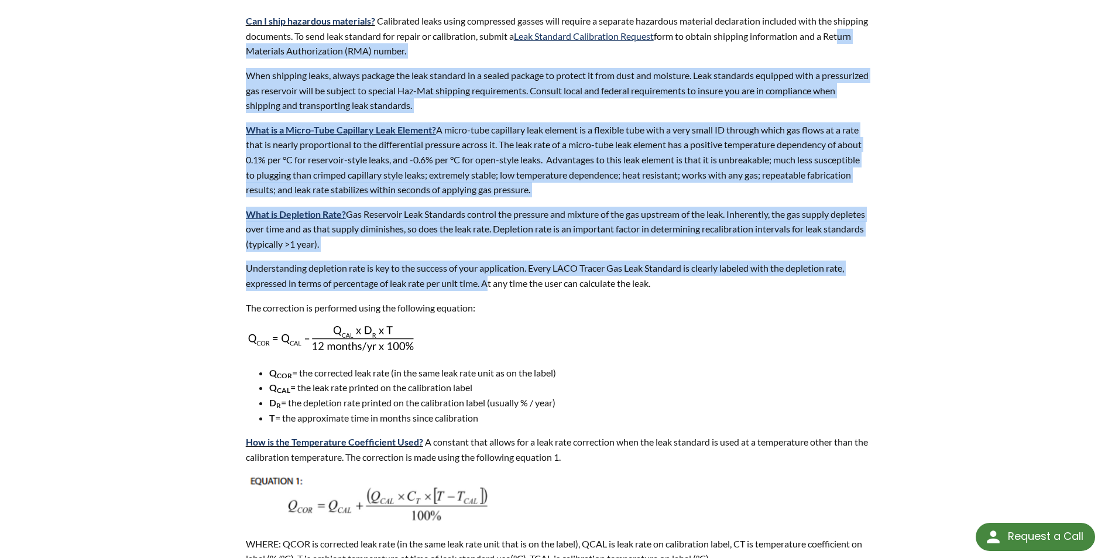
click at [450, 220] on p "What is Depletion Rate? Gas Reservoir Leak Standards control the pressure and m…" at bounding box center [558, 229] width 624 height 45
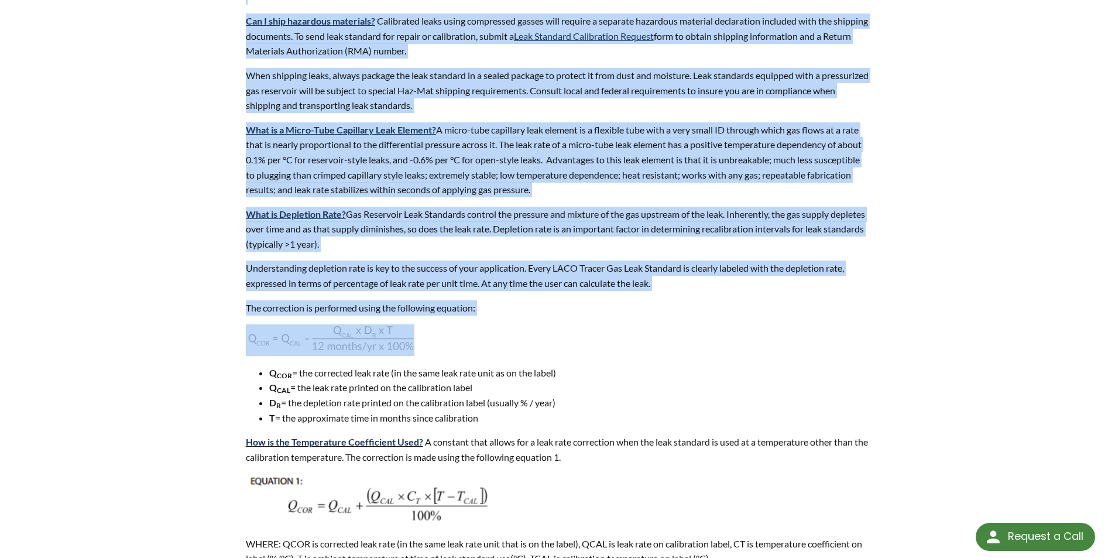
drag, startPoint x: 238, startPoint y: 15, endPoint x: 536, endPoint y: 286, distance: 402.5
click at [520, 274] on p "Understanding depletion rate is key to the success of your application. Every L…" at bounding box center [558, 276] width 624 height 30
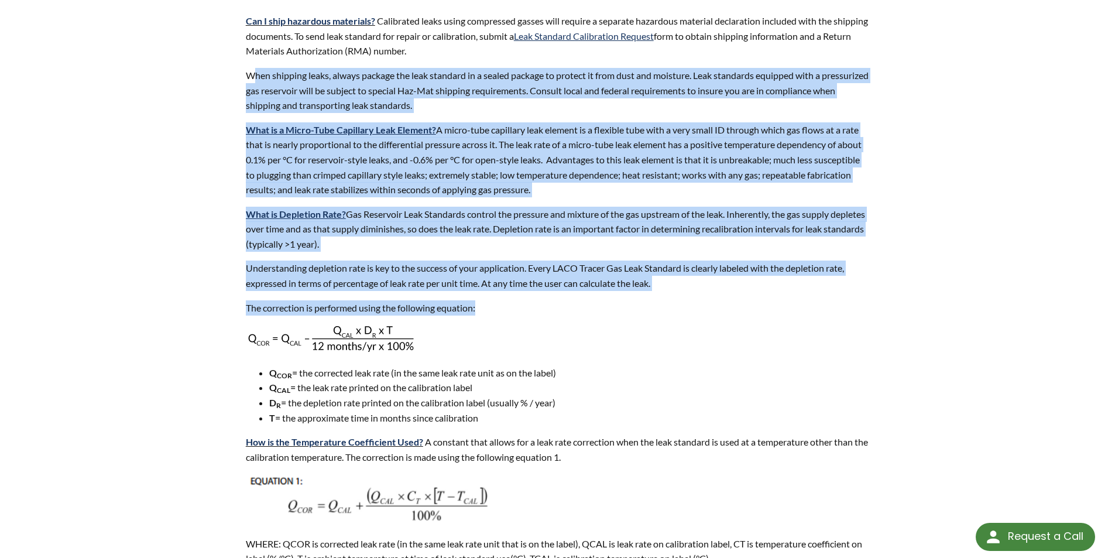
drag, startPoint x: 255, startPoint y: 74, endPoint x: 643, endPoint y: 292, distance: 445.1
click at [571, 244] on p "What is Depletion Rate? Gas Reservoir Leak Standards control the pressure and m…" at bounding box center [558, 229] width 624 height 45
drag, startPoint x: 264, startPoint y: 69, endPoint x: 625, endPoint y: 335, distance: 448.9
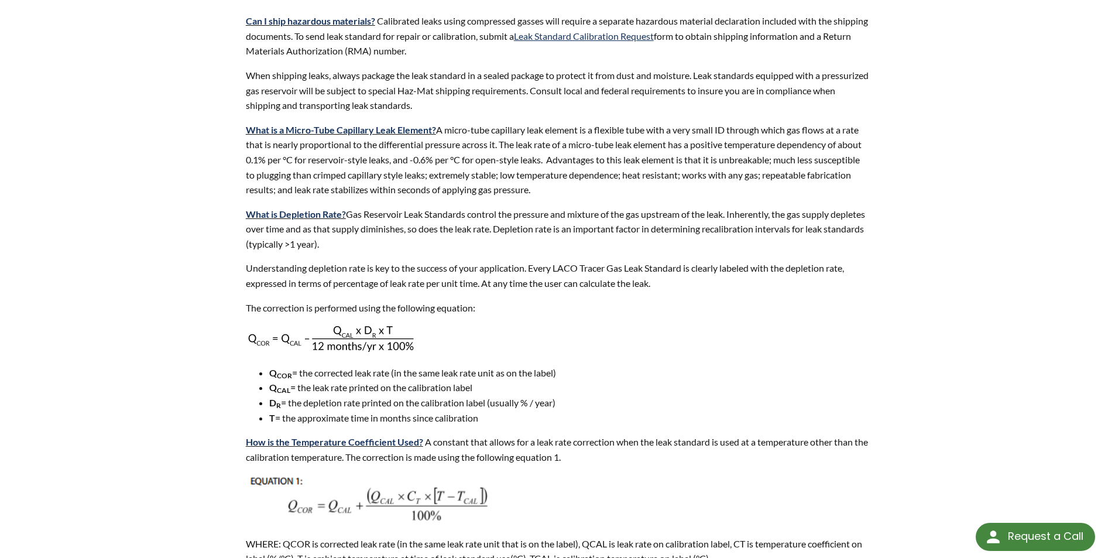
click at [626, 396] on li "D R = the depletion rate printed on the calibration label (usually % / year)" at bounding box center [569, 402] width 601 height 15
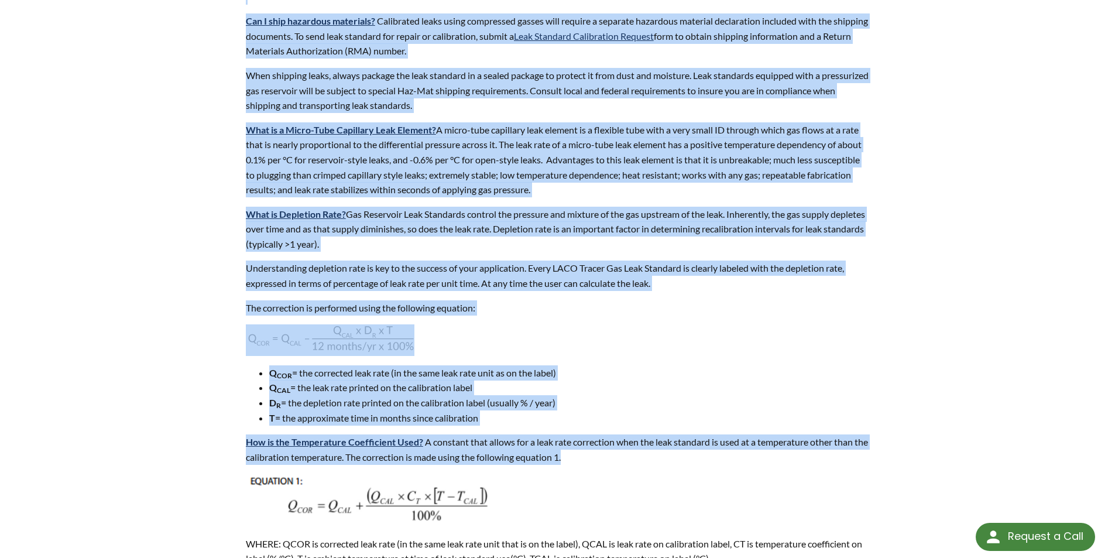
drag, startPoint x: 604, startPoint y: 462, endPoint x: 238, endPoint y: 12, distance: 579.7
click at [568, 148] on p "What is a Micro-Tube Capillary Leak Element? A micro-tube capillary leak elemen…" at bounding box center [558, 159] width 624 height 75
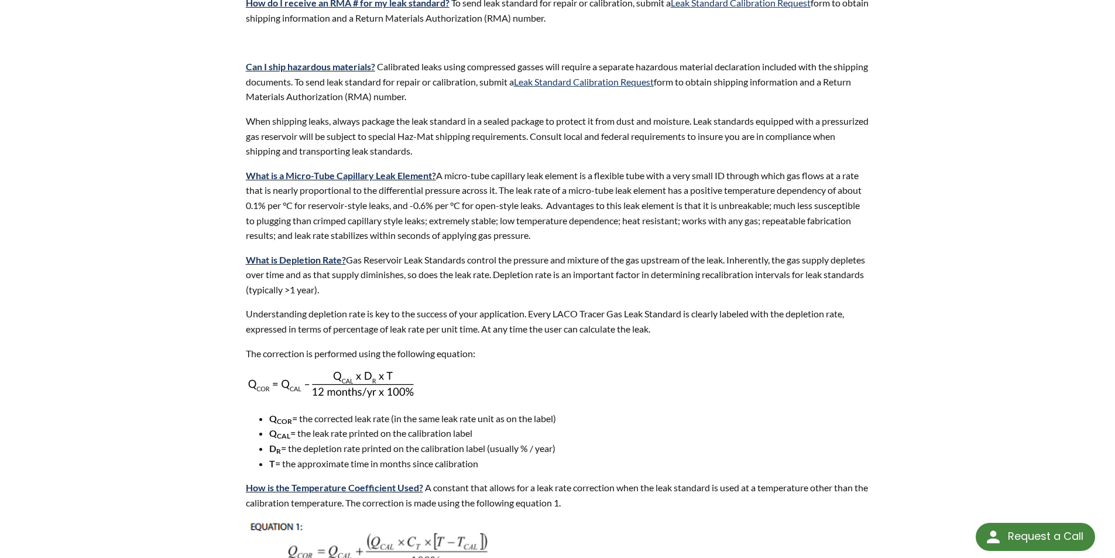
scroll to position [492, 0]
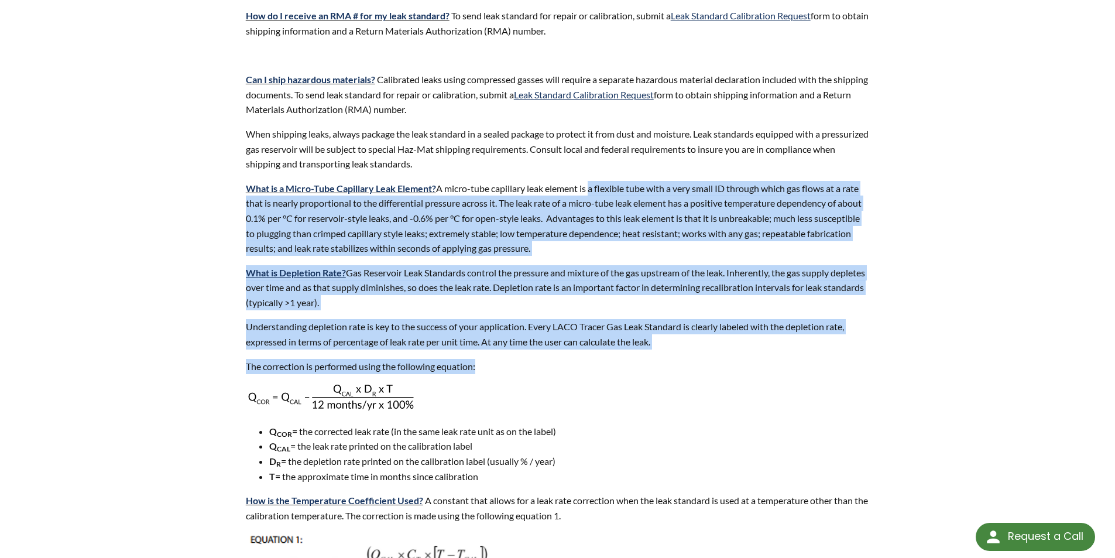
drag, startPoint x: 594, startPoint y: 203, endPoint x: 689, endPoint y: 363, distance: 186.4
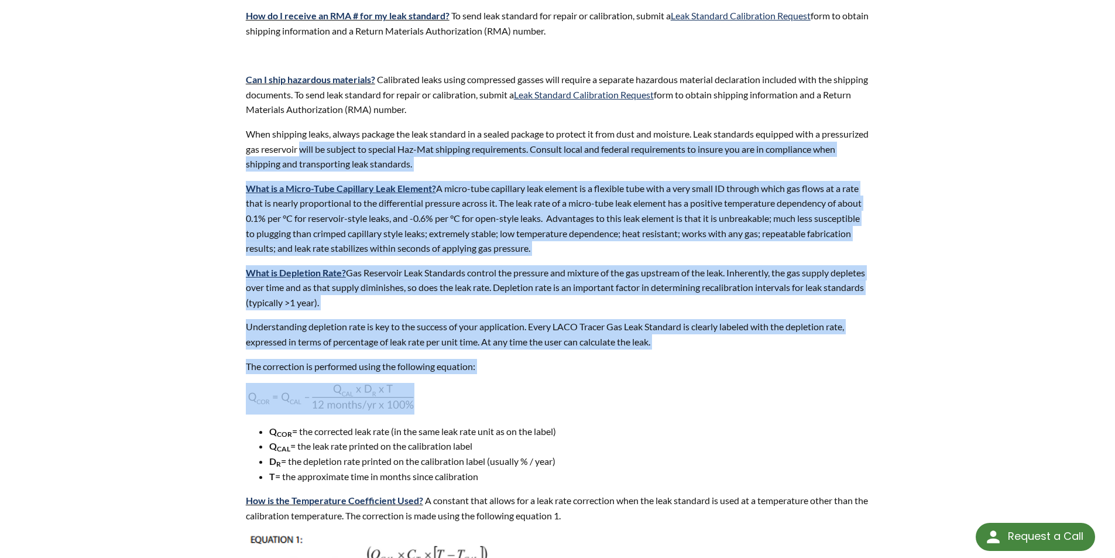
drag, startPoint x: 566, startPoint y: 382, endPoint x: 352, endPoint y: 149, distance: 315.4
click at [645, 222] on p "What is a Micro-Tube Capillary Leak Element? A micro-tube capillary leak elemen…" at bounding box center [558, 218] width 624 height 75
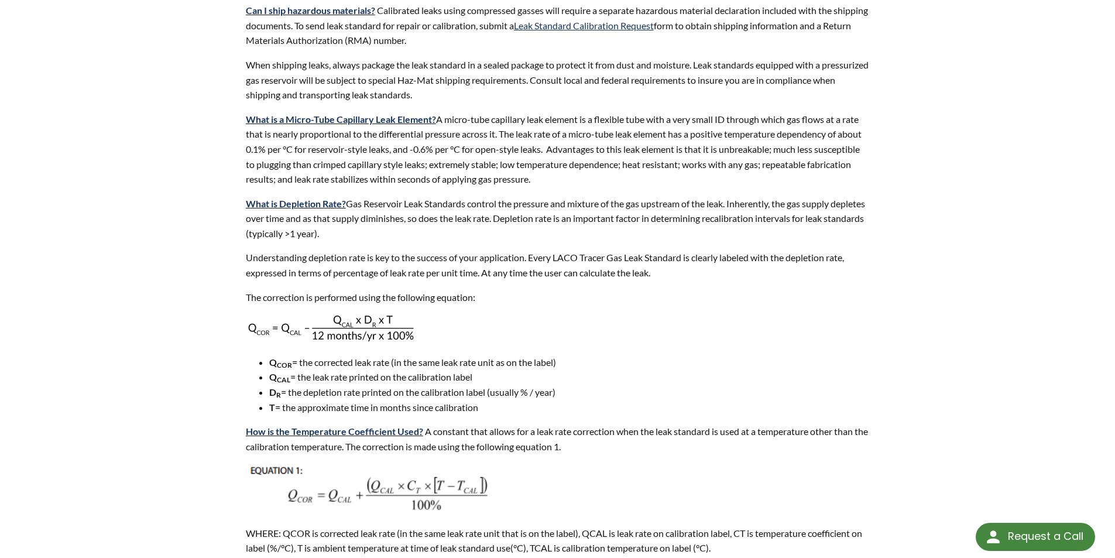
scroll to position [668, 0]
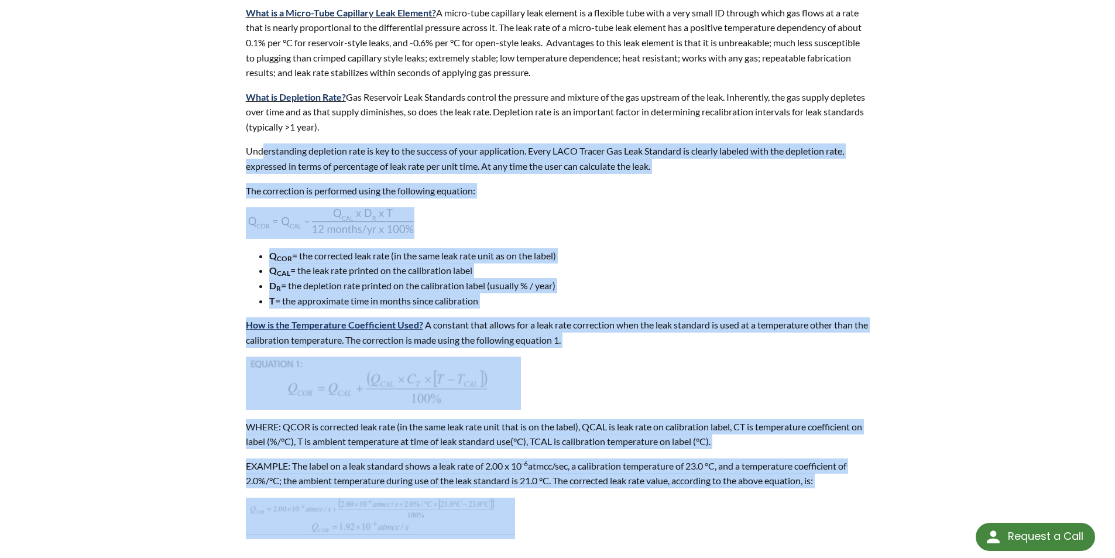
drag, startPoint x: 302, startPoint y: 183, endPoint x: 826, endPoint y: 498, distance: 611.4
click at [823, 501] on div "Leak Standard | Get an RMA # | Shipping Hazardous Materials | MICRO-TUBE CAPILL…" at bounding box center [558, 504] width 624 height 2099
click at [773, 332] on p "How is the Temperature Coefficient Used? A constant that allows for a leak rate…" at bounding box center [558, 332] width 624 height 30
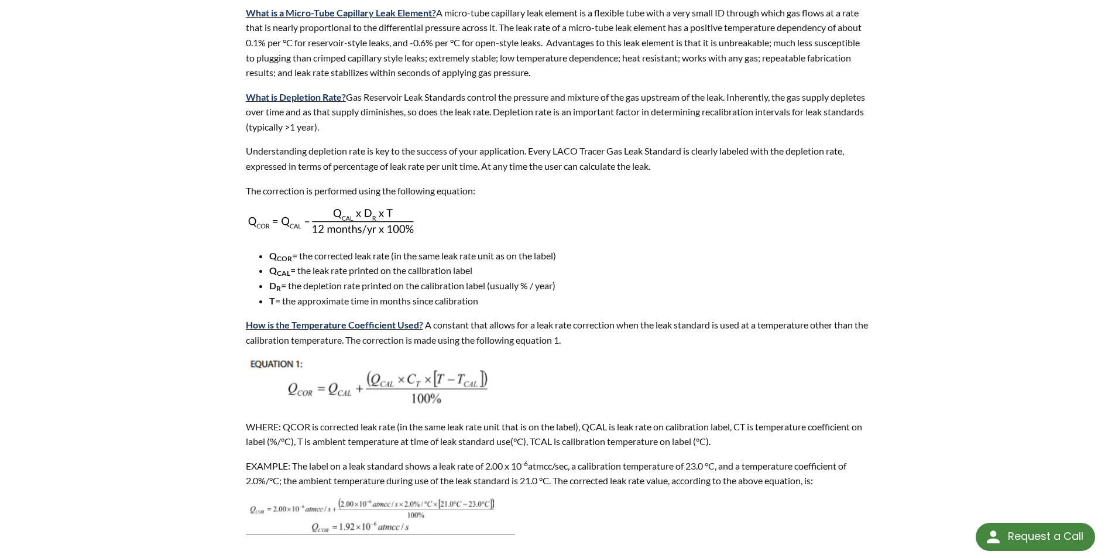
scroll to position [961, 0]
